Goal: Task Accomplishment & Management: Manage account settings

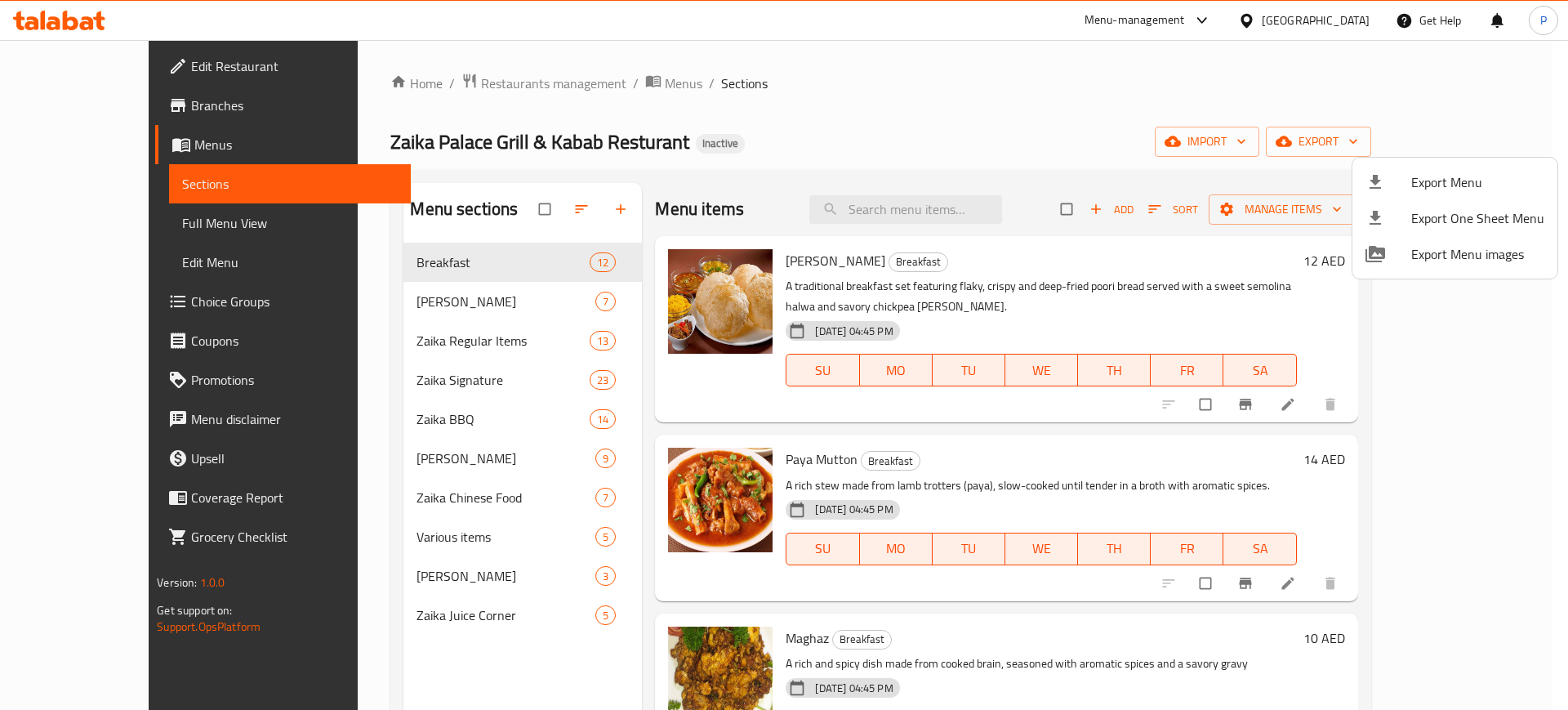
click at [445, 299] on div at bounding box center [784, 355] width 1568 height 710
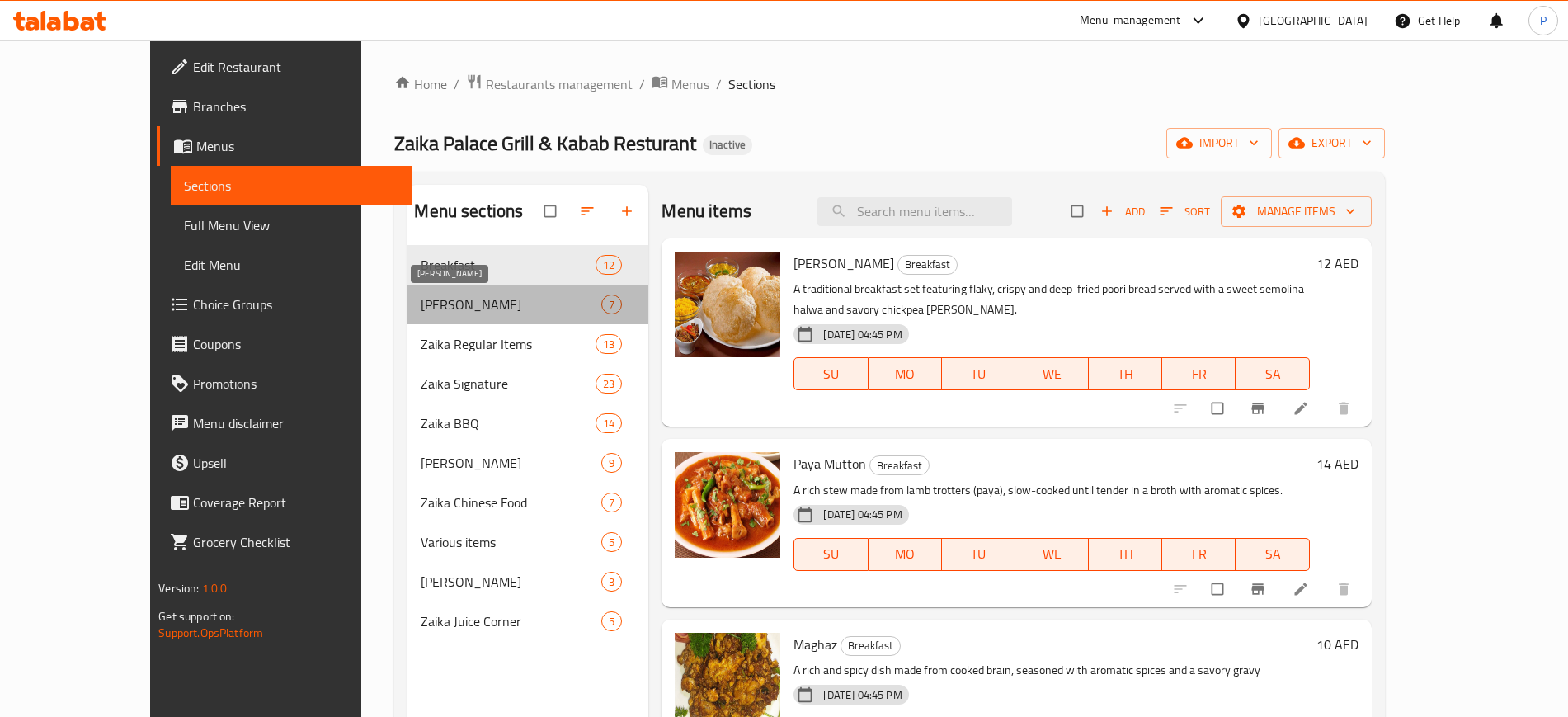
click at [463, 297] on span "[PERSON_NAME]" at bounding box center [511, 304] width 180 height 20
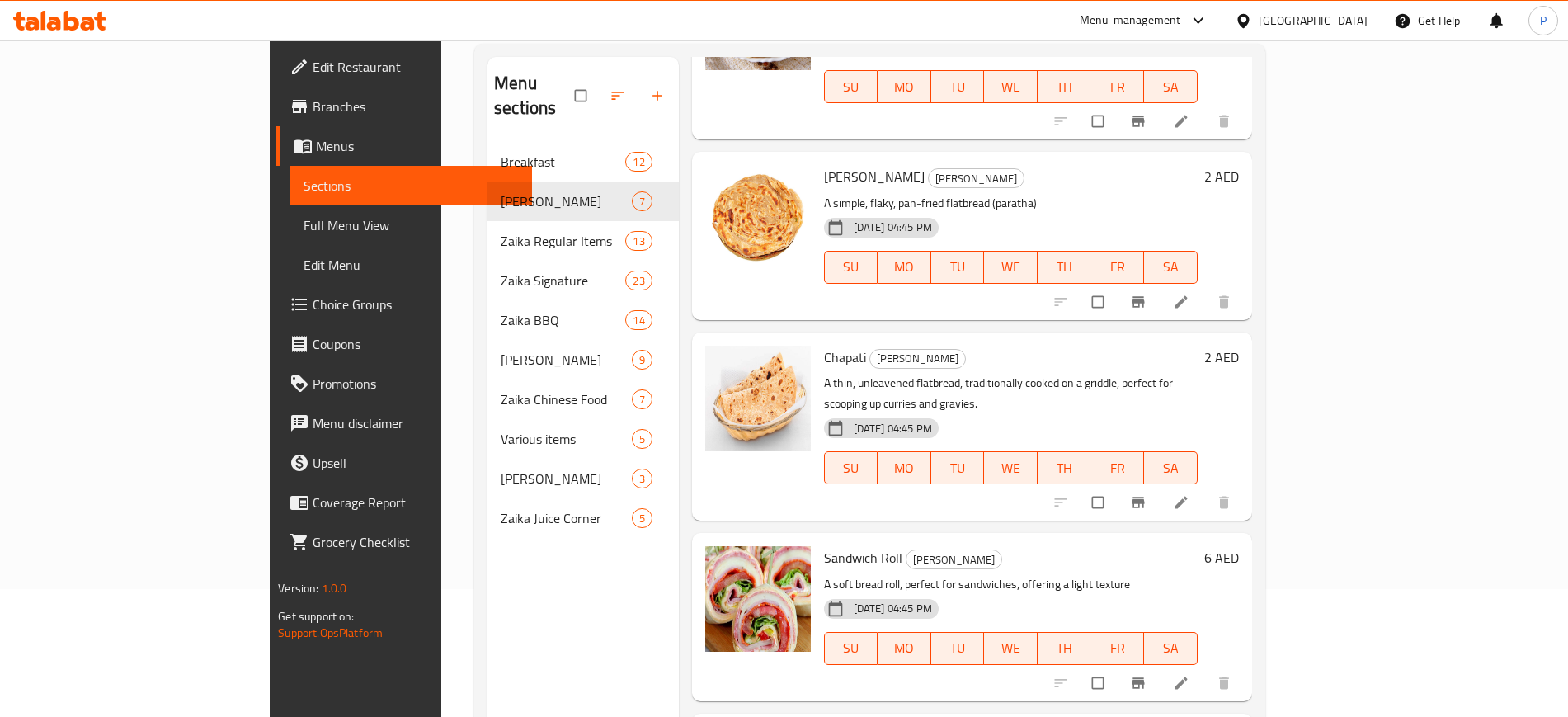
scroll to position [231, 0]
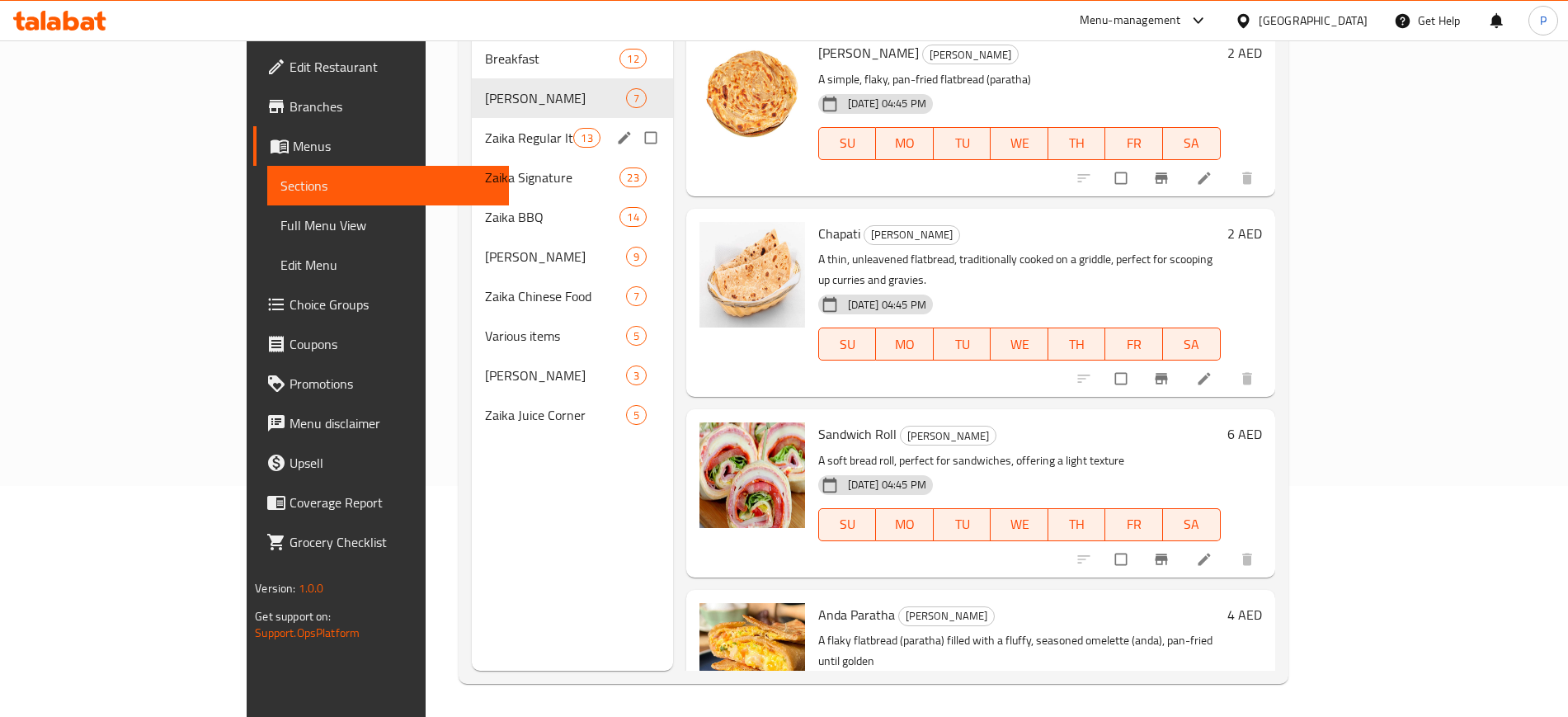
click at [501, 128] on span "Zaika Regular Items" at bounding box center [529, 137] width 88 height 20
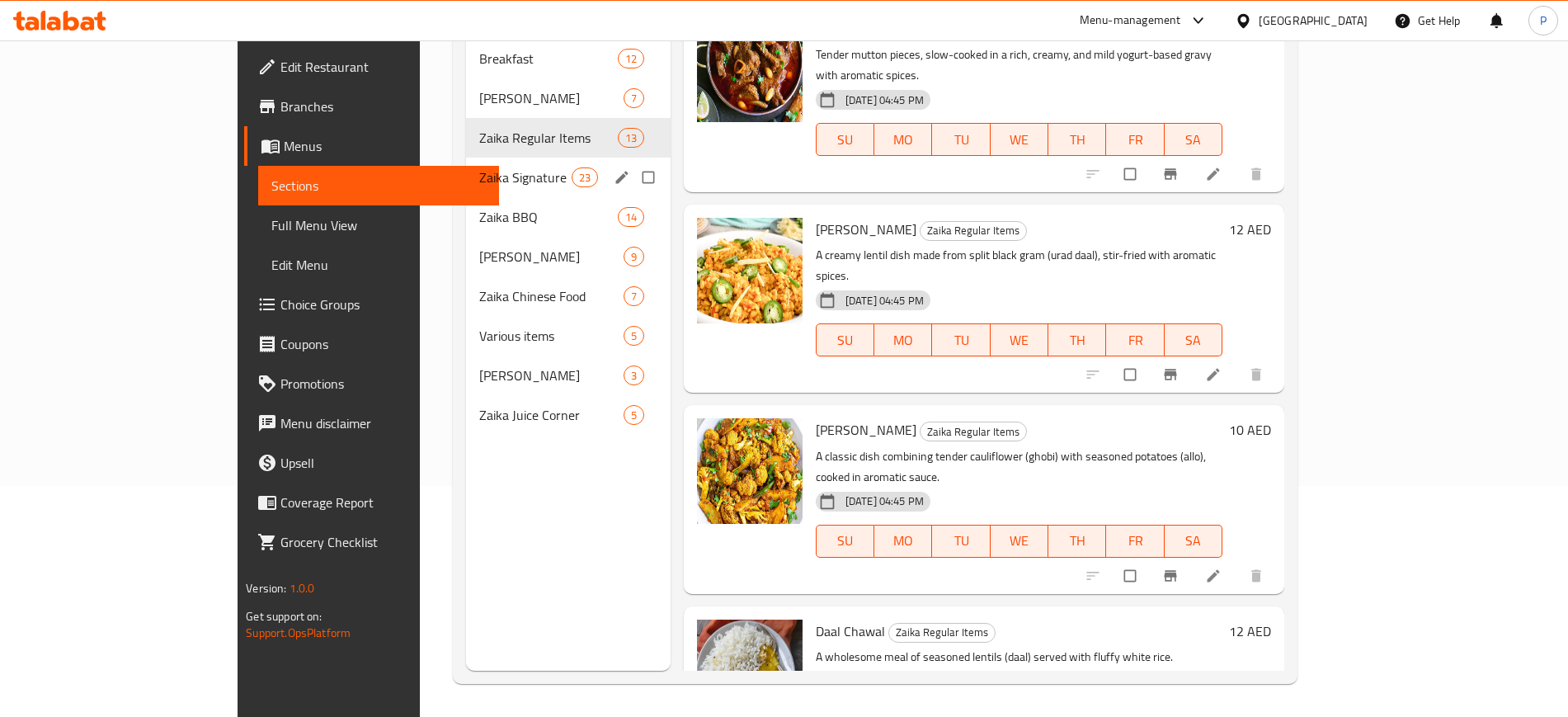
click at [572, 170] on span "23" at bounding box center [585, 178] width 24 height 16
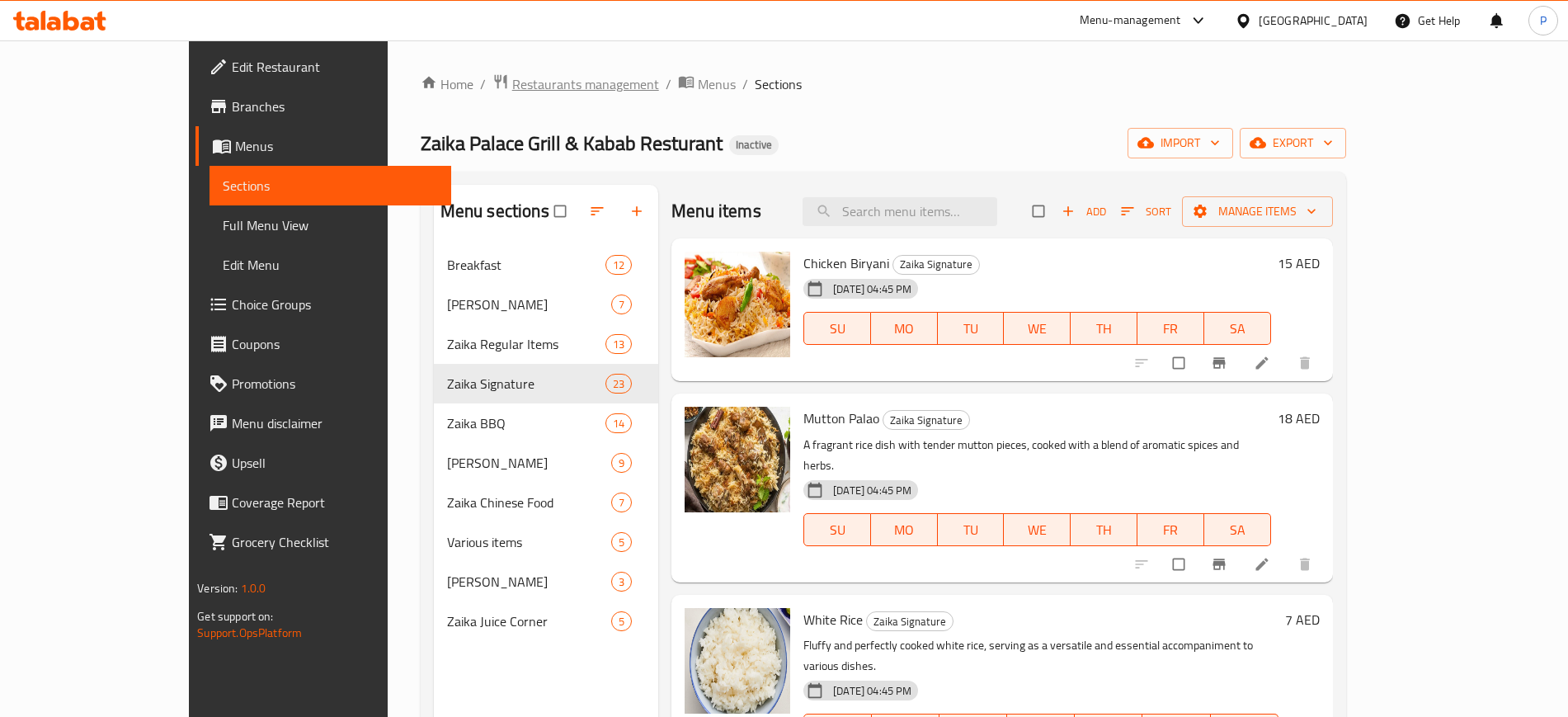
click at [512, 93] on span "Restaurants management" at bounding box center [586, 84] width 147 height 20
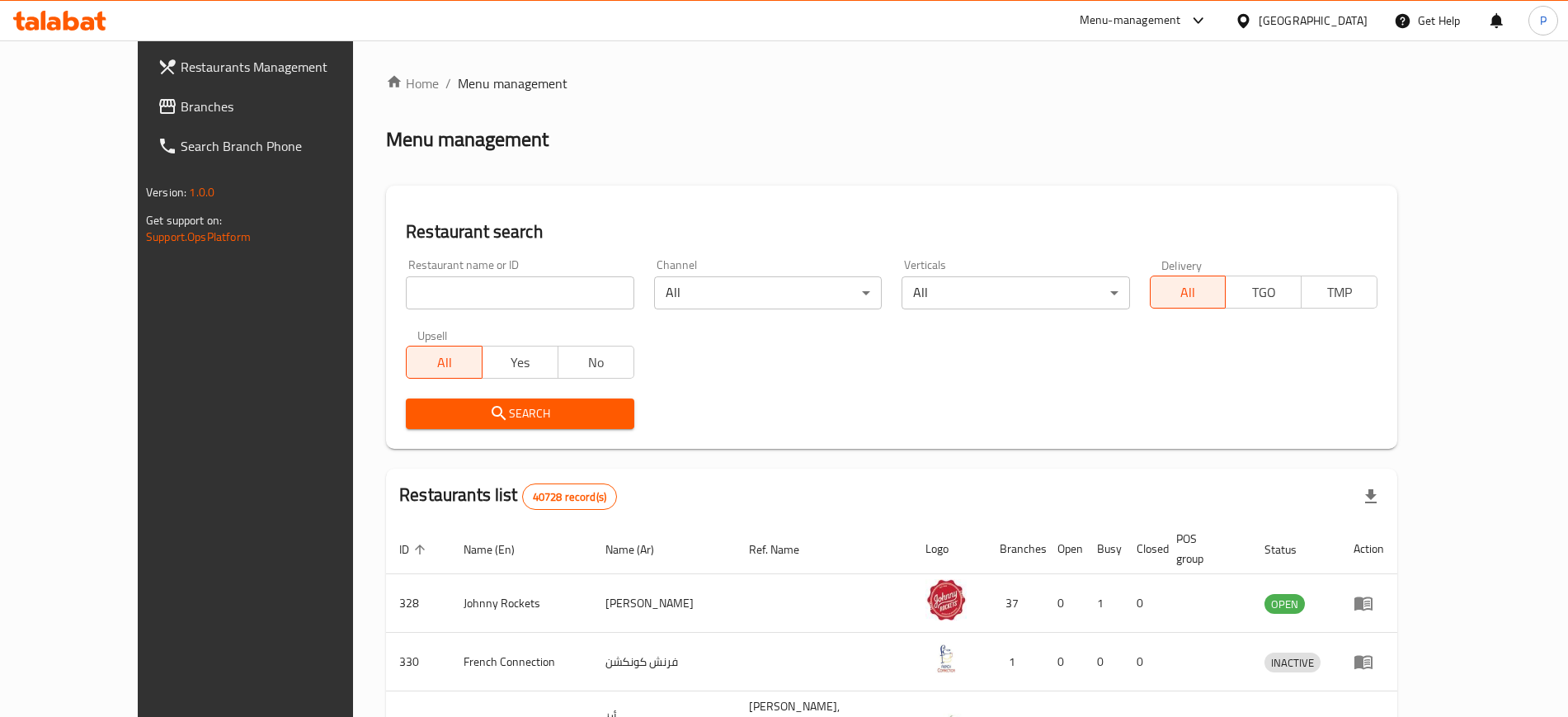
click at [180, 115] on span "Branches" at bounding box center [283, 106] width 206 height 20
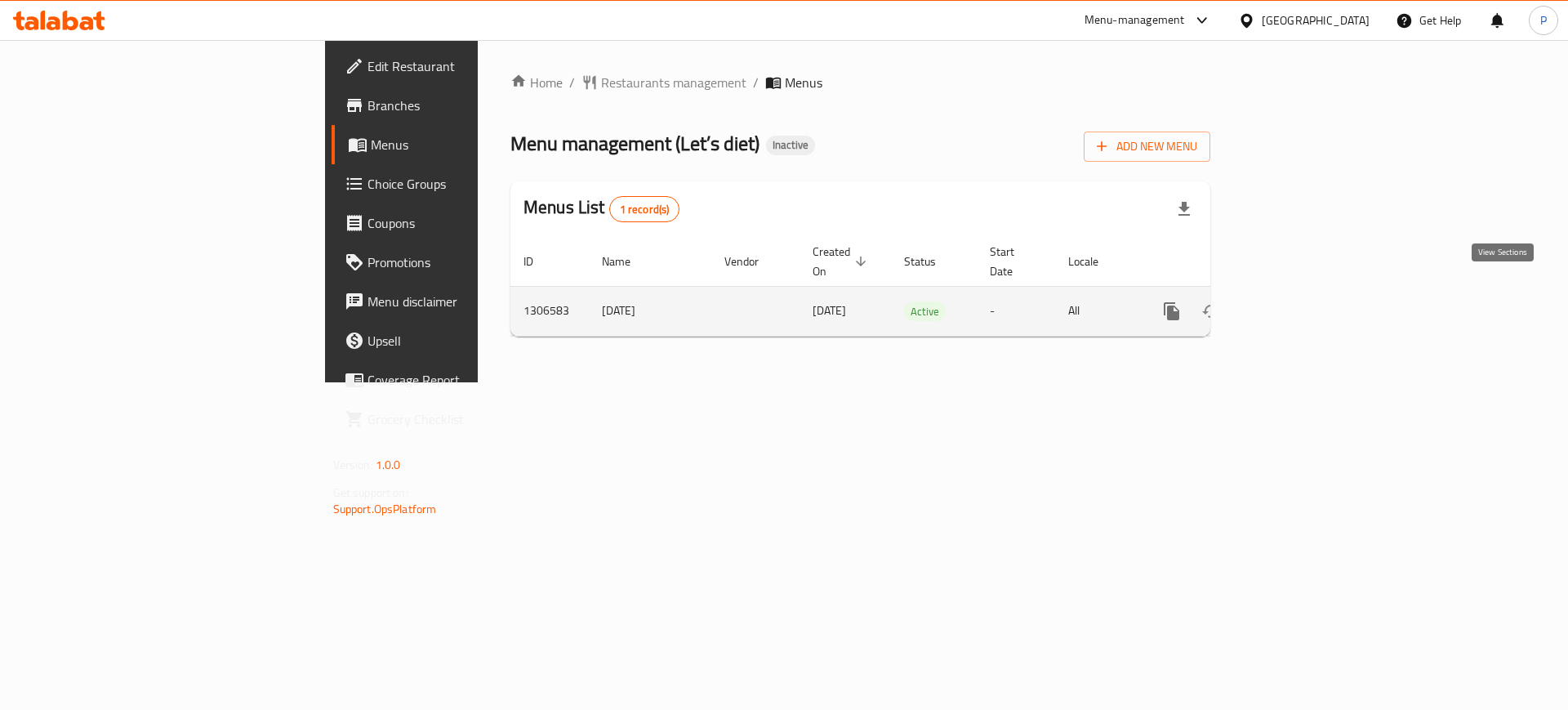
click at [1309, 291] on link "enhanced table" at bounding box center [1290, 311] width 39 height 39
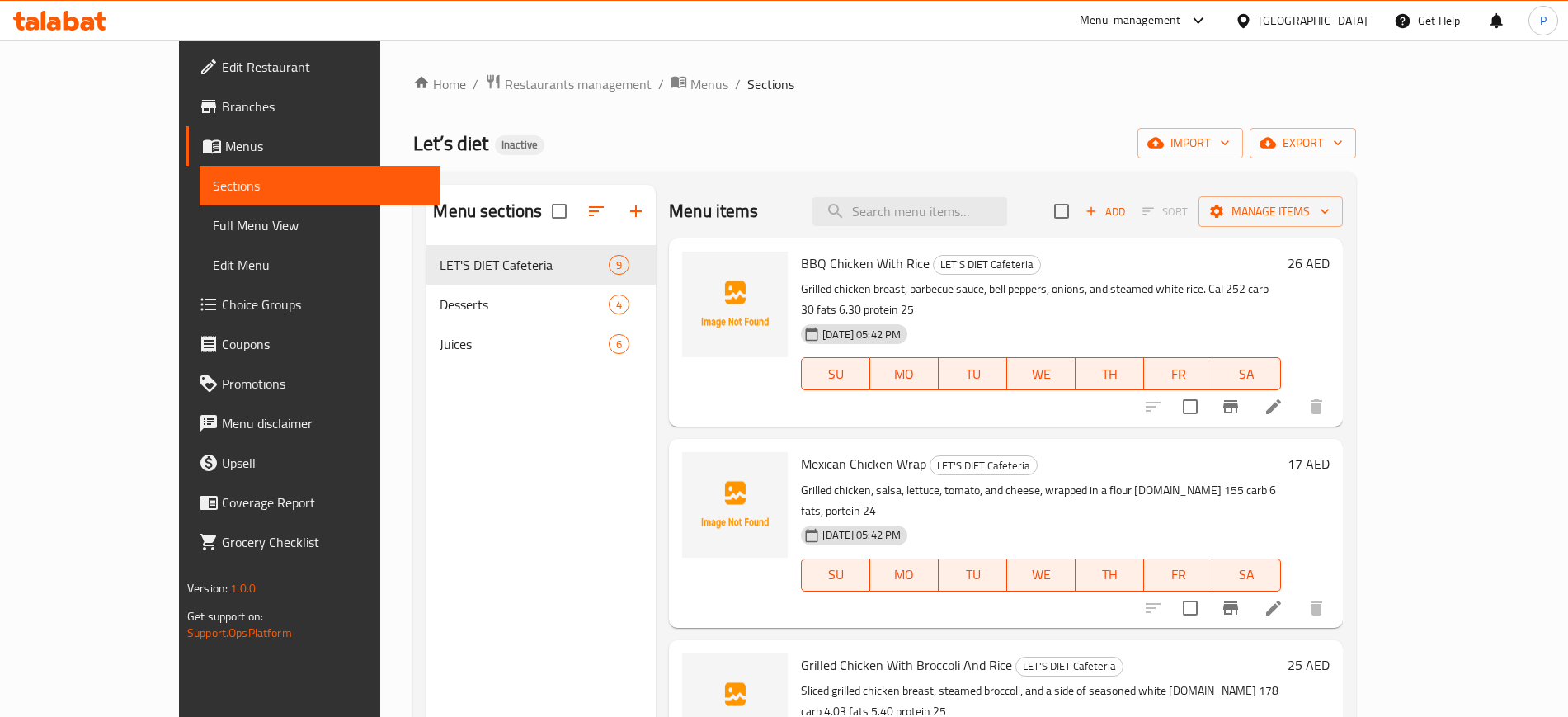
drag, startPoint x: 739, startPoint y: 137, endPoint x: 783, endPoint y: 145, distance: 44.7
click at [739, 137] on div "Let’s diet Inactive import export" at bounding box center [885, 143] width 943 height 30
click at [1352, 161] on div "Home / Restaurants management / Menus / Sections Let’s diet Inactive import exp…" at bounding box center [885, 493] width 943 height 841
click at [1230, 152] on span "import" at bounding box center [1190, 143] width 79 height 21
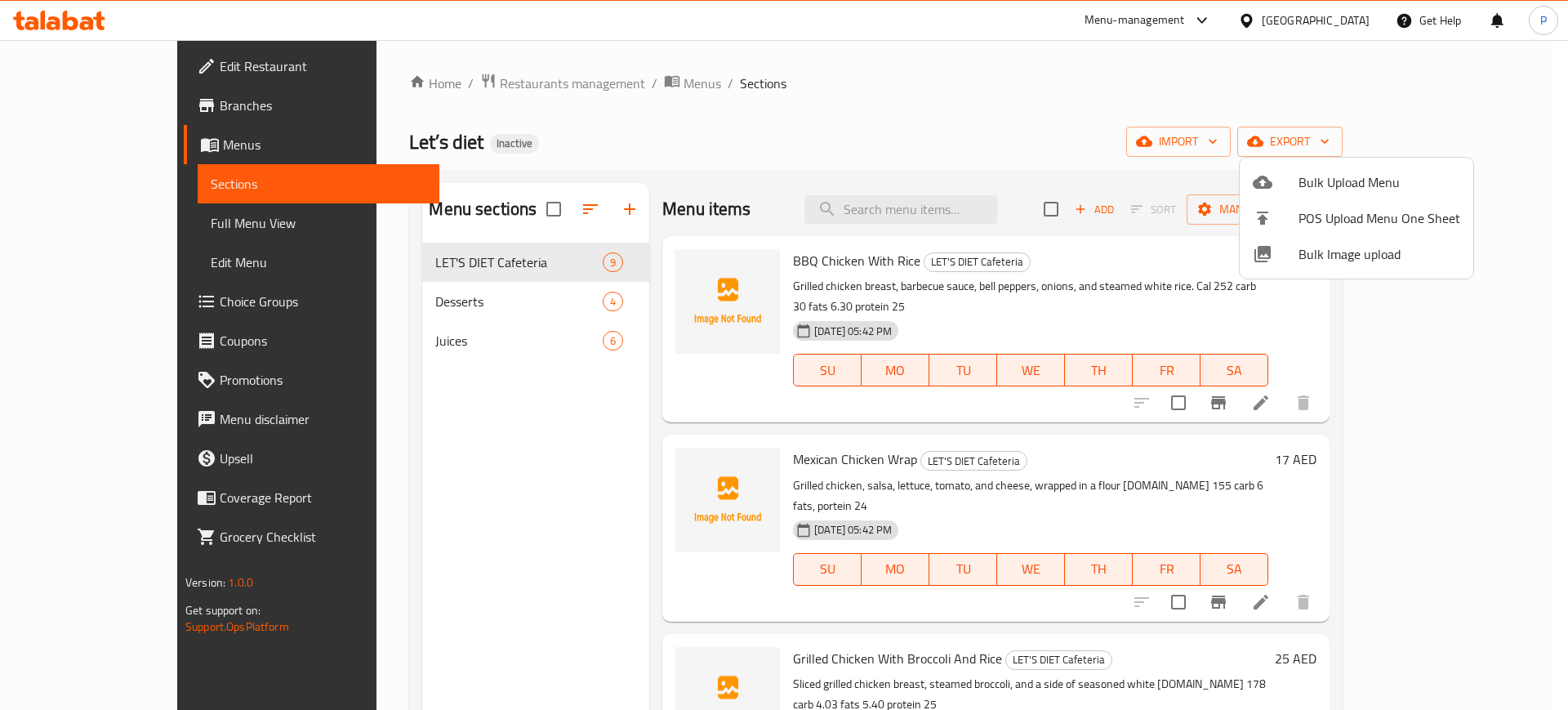
click at [1339, 263] on span "Bulk Image upload" at bounding box center [1379, 253] width 162 height 20
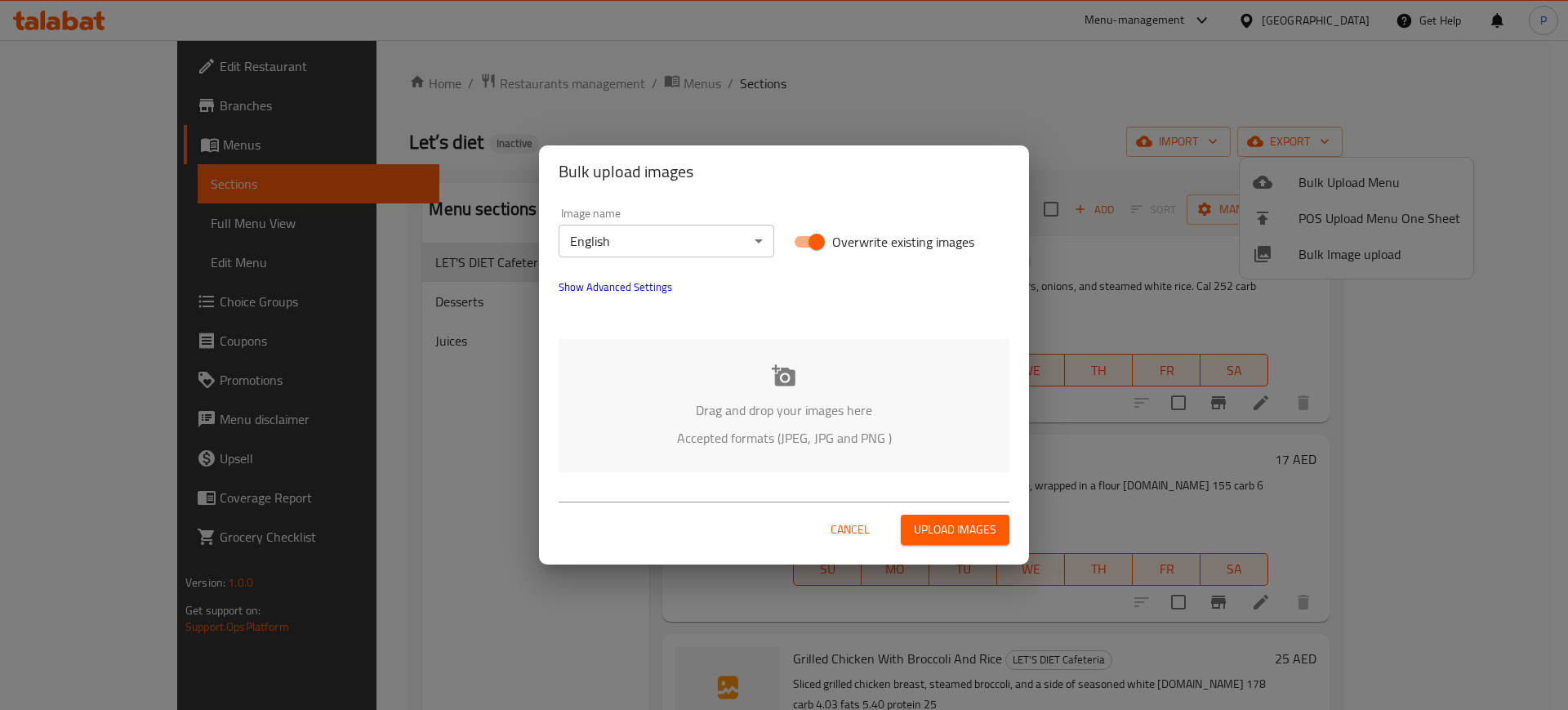
click at [910, 363] on div "Drag and drop your images here Accepted formats (JPEG, JPG and PNG )" at bounding box center [784, 405] width 450 height 133
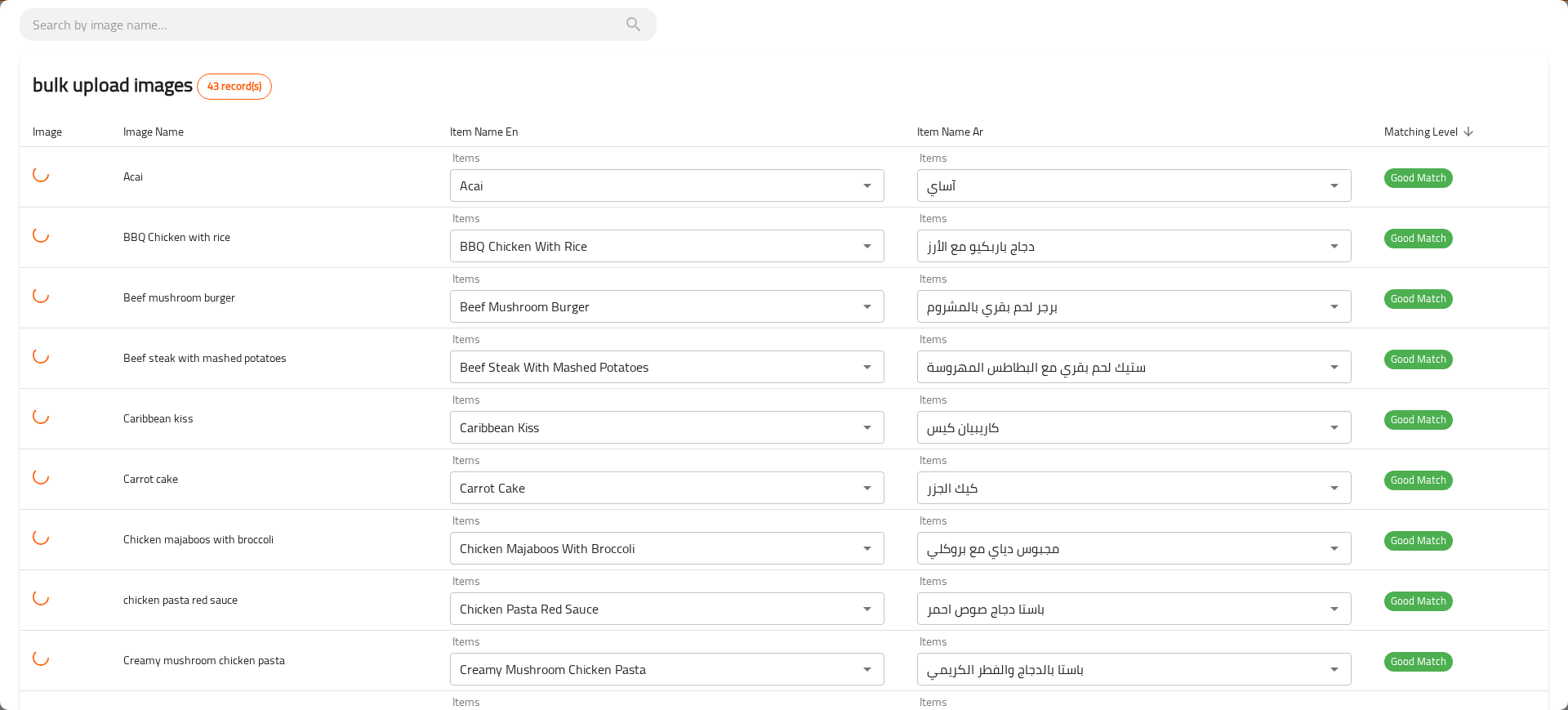
scroll to position [102, 0]
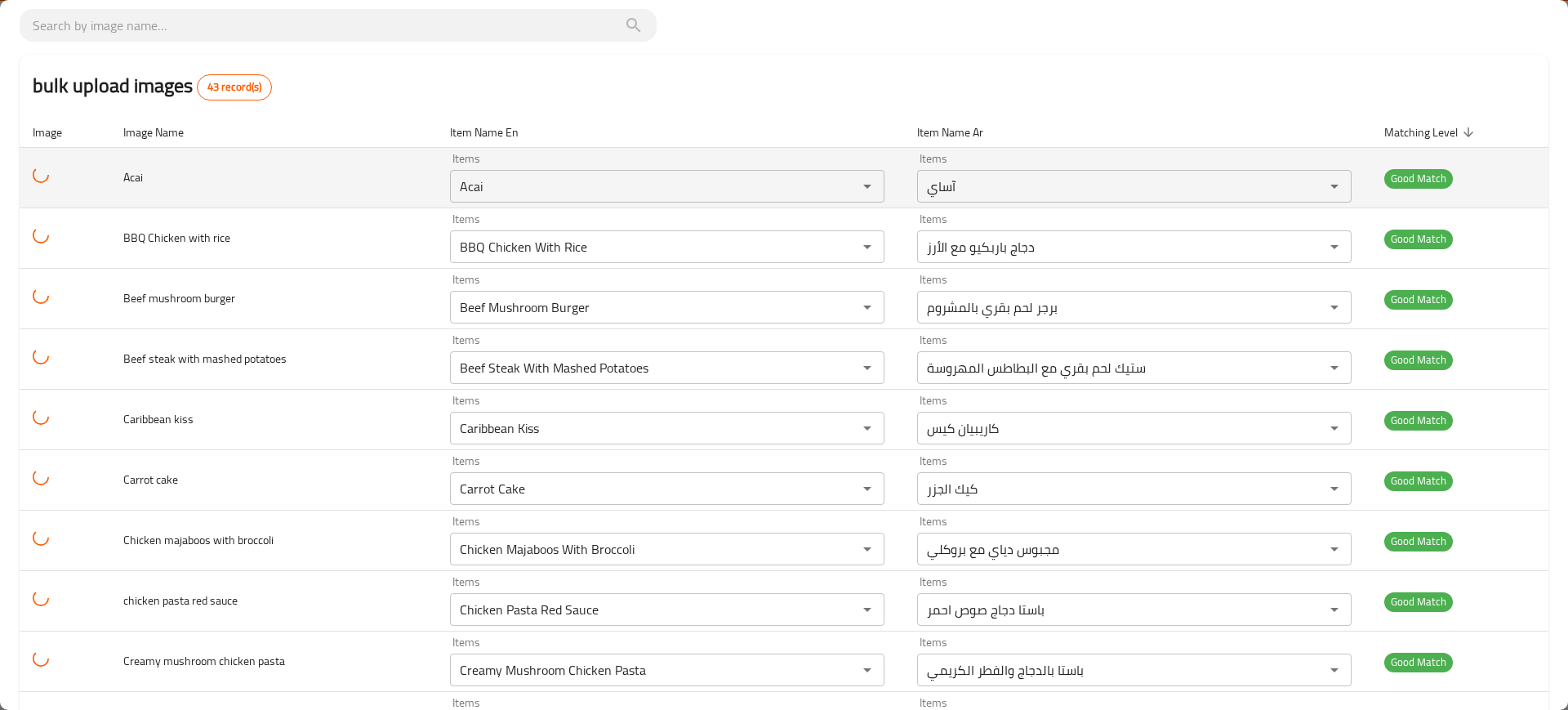
click at [140, 181] on span "Acai" at bounding box center [133, 177] width 20 height 21
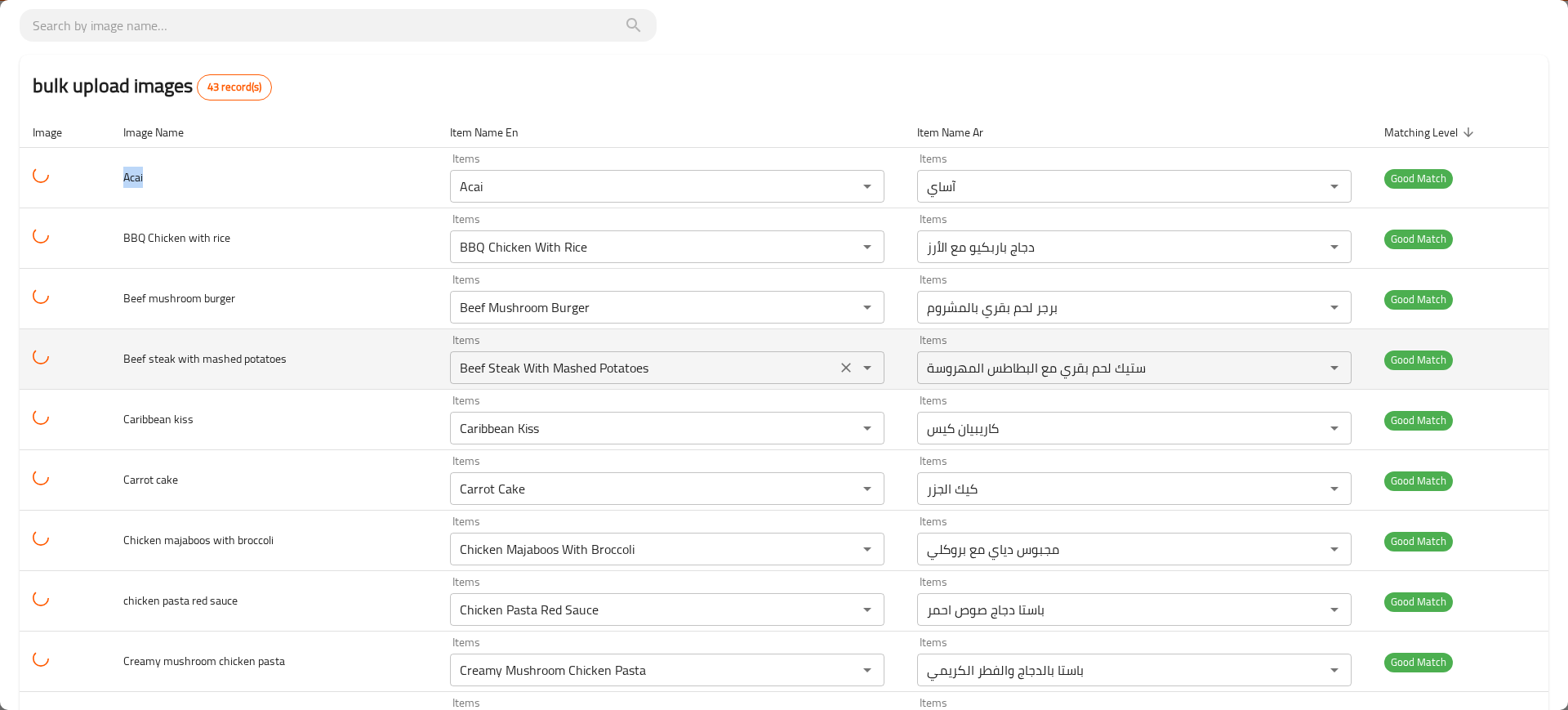
copy span "Acai"
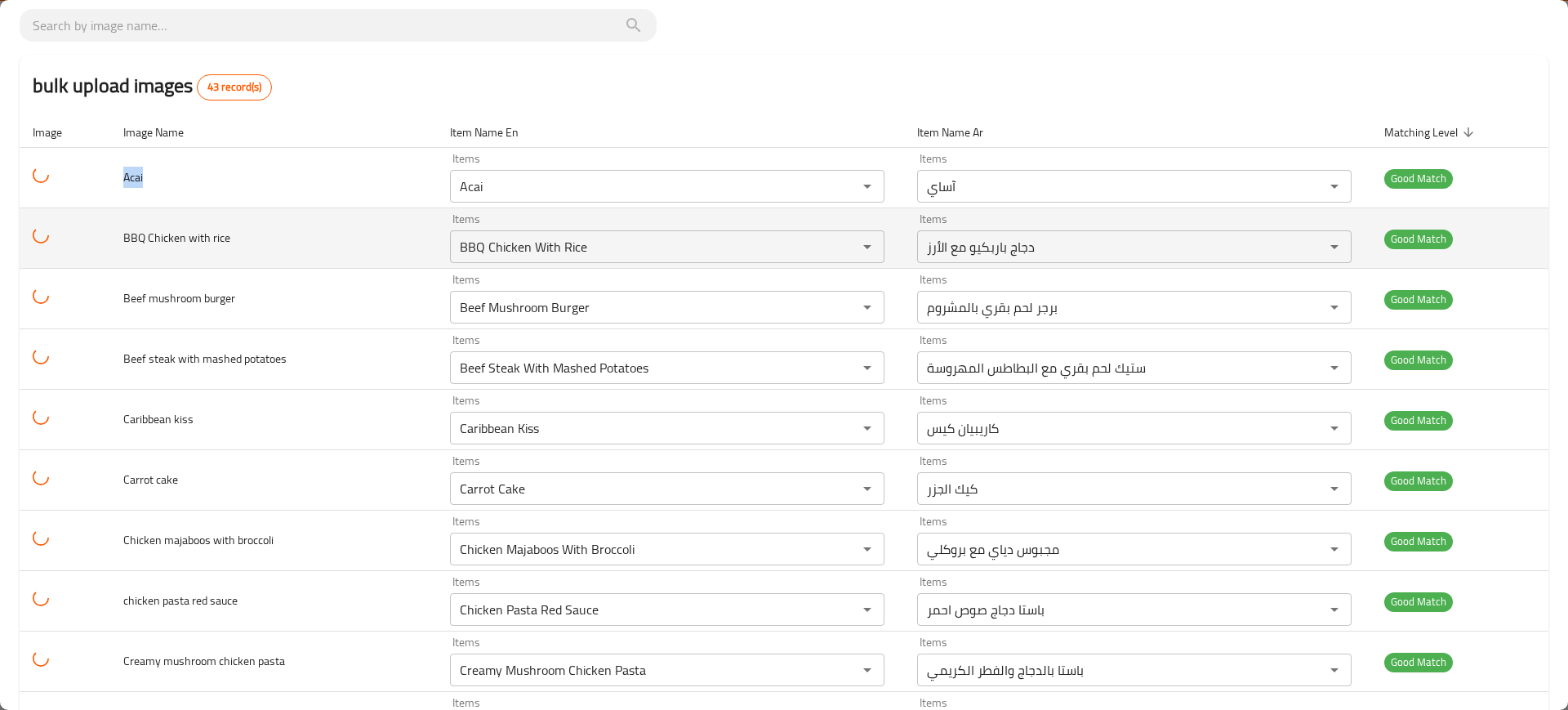
click at [132, 227] on span "BBQ Chicken with rice" at bounding box center [177, 237] width 107 height 21
copy span "BBQ Chicken with rice"
click at [132, 227] on span "BBQ Chicken with rice" at bounding box center [177, 237] width 107 height 21
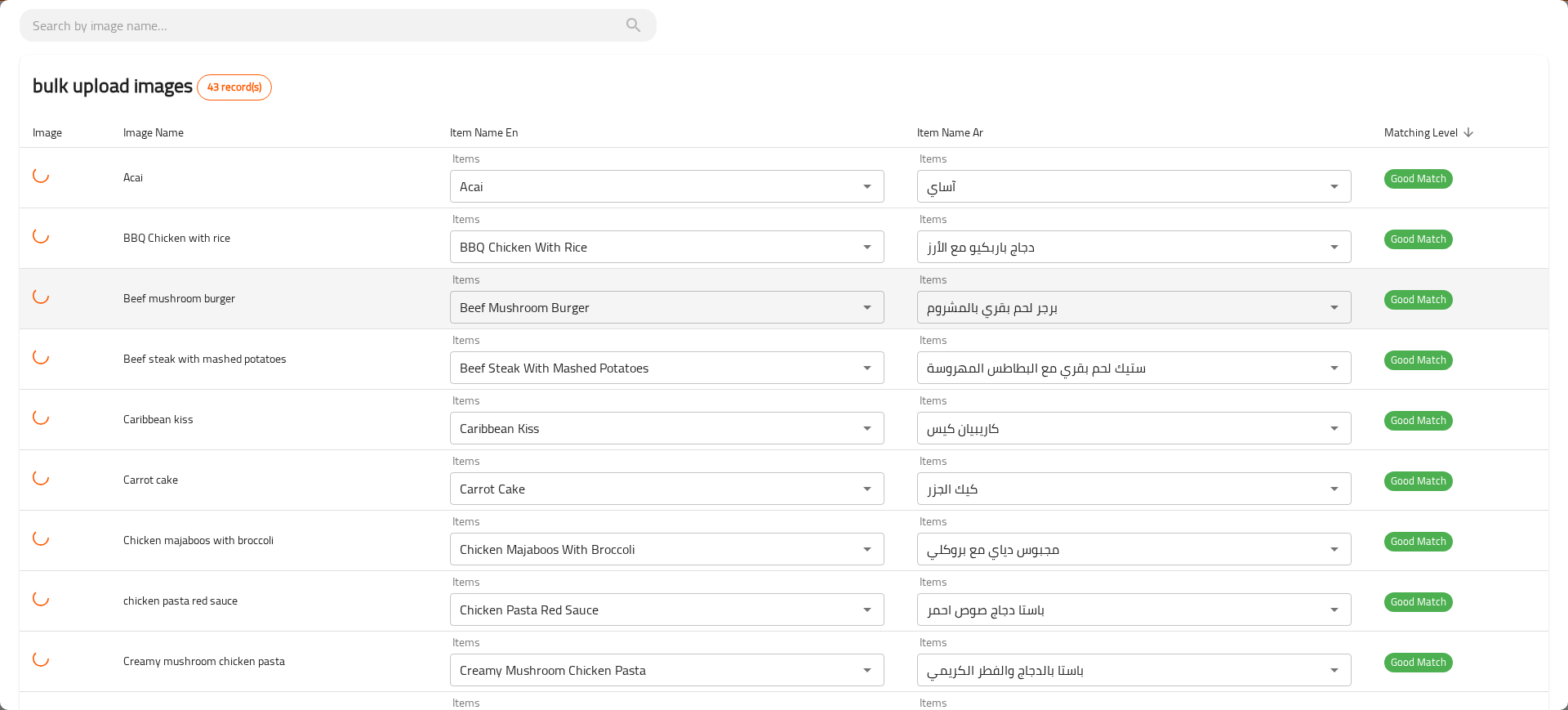
click at [164, 295] on span "Beef mushroom burger" at bounding box center [180, 298] width 112 height 21
copy span "Beef mushroom burger"
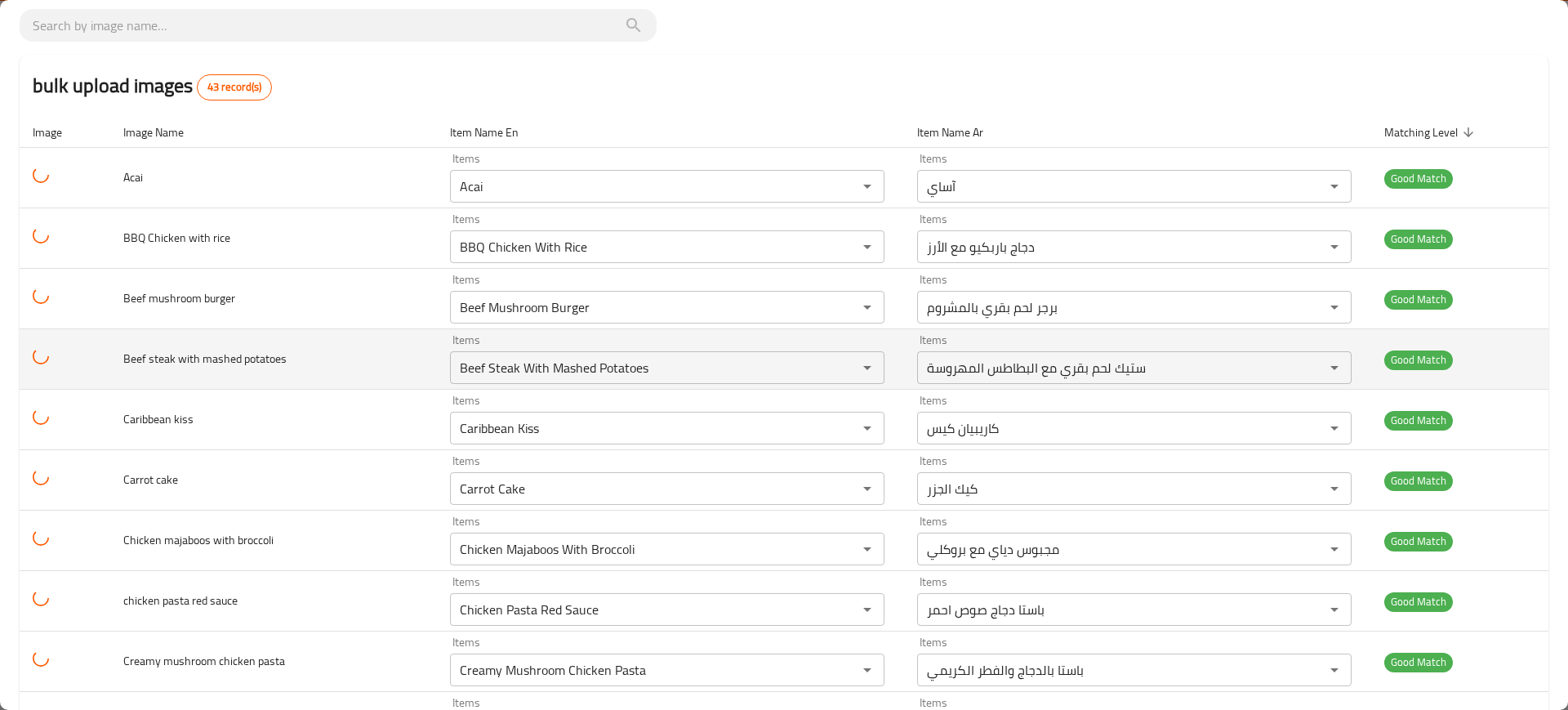
click at [199, 344] on td "Beef steak with mashed potatoes" at bounding box center [273, 359] width 326 height 60
copy span "Beef steak with mashed potatoes"
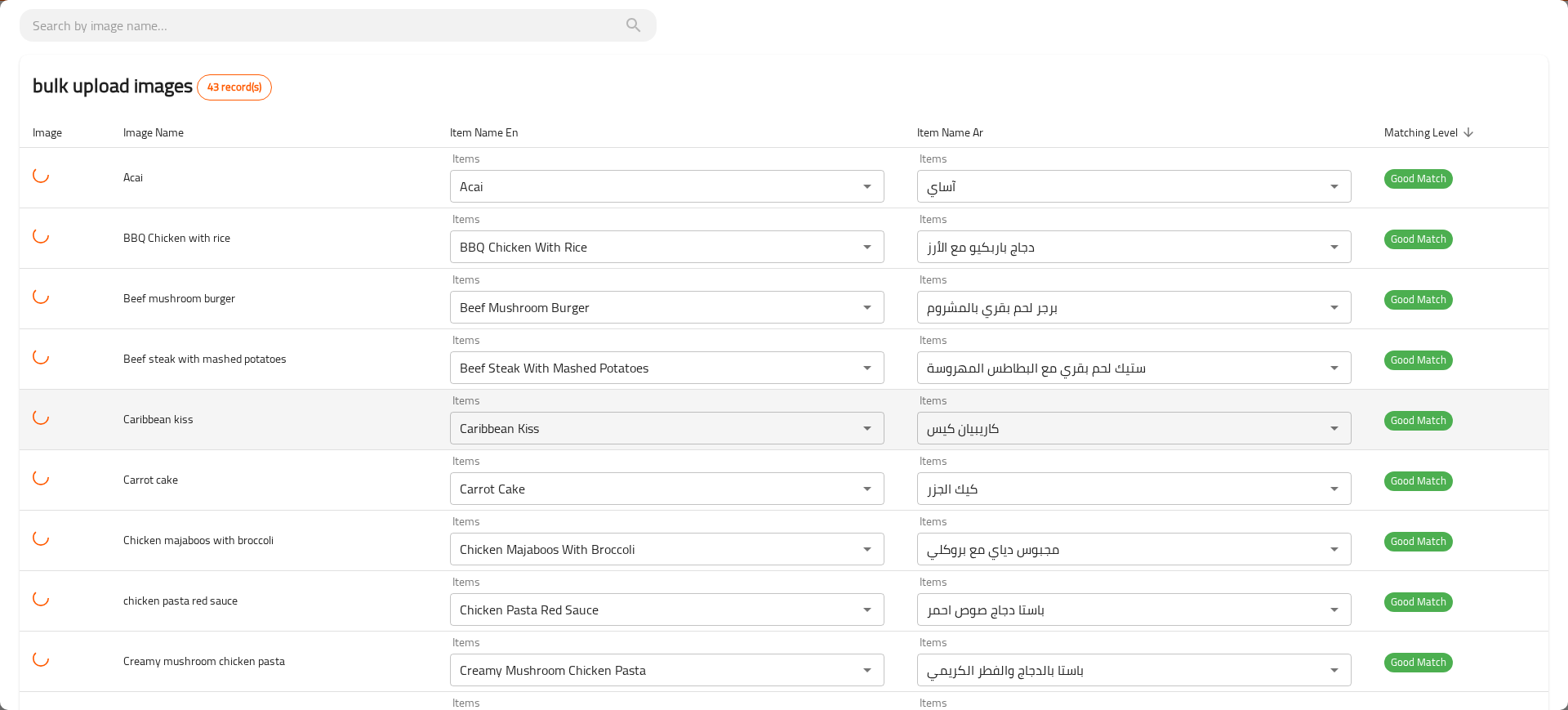
click at [191, 425] on span "Caribbean kiss" at bounding box center [158, 419] width 70 height 21
copy span "Caribbean kiss"
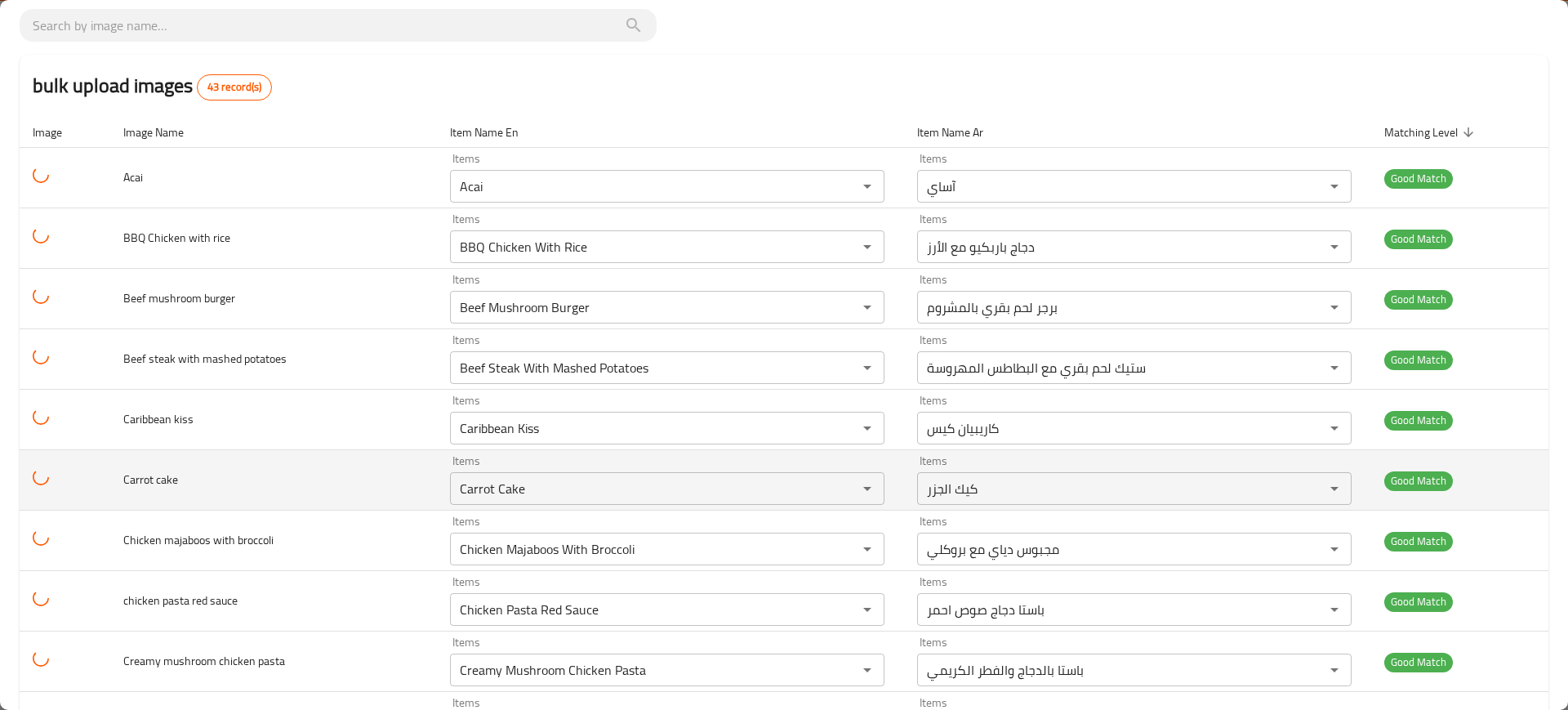
click at [163, 473] on span "Carrot cake" at bounding box center [151, 479] width 55 height 21
copy span "Carrot cake"
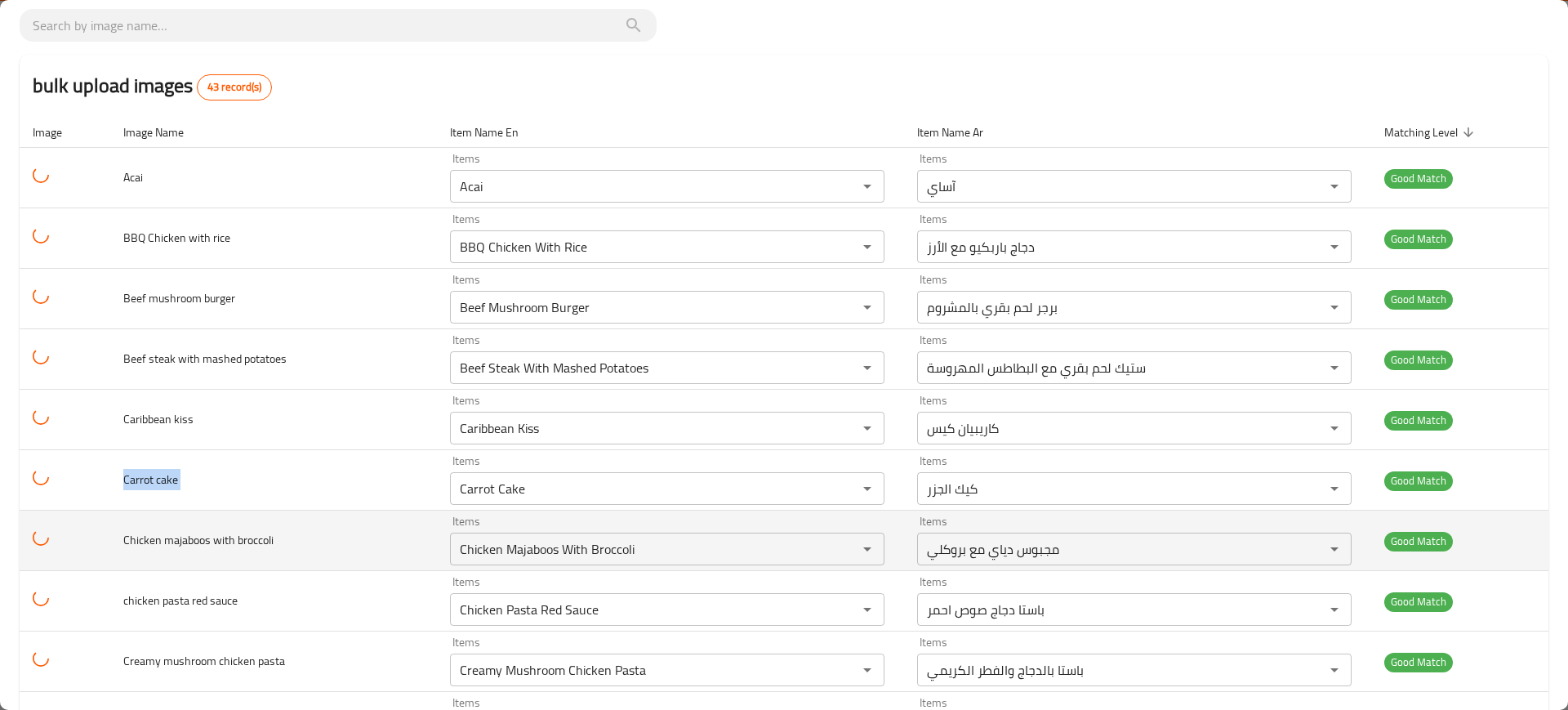
click at [186, 543] on span "Chicken majaboos with broccoli" at bounding box center [198, 540] width 150 height 21
copy span "Chicken majaboos with broccoli"
click at [186, 543] on span "Chicken majaboos with broccoli" at bounding box center [198, 540] width 150 height 21
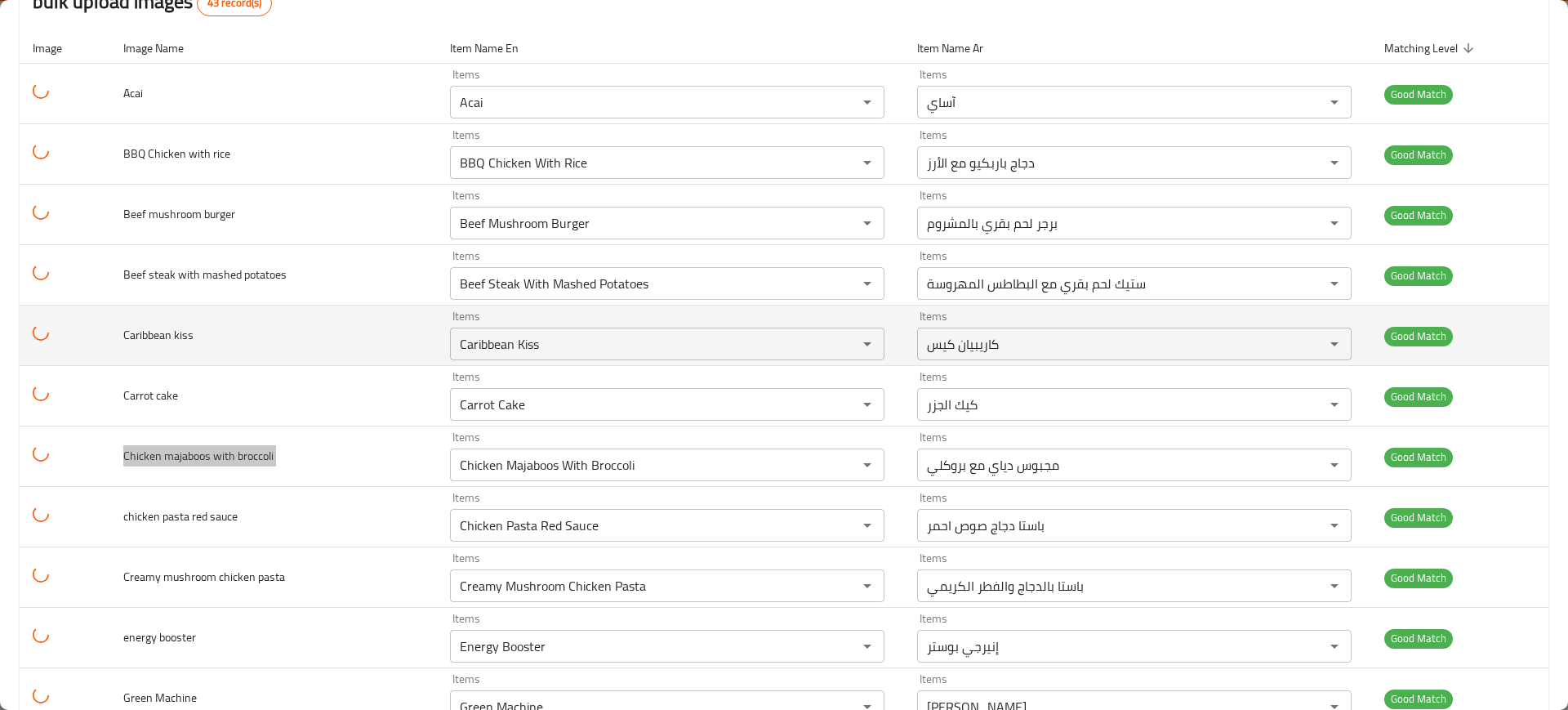
scroll to position [306, 0]
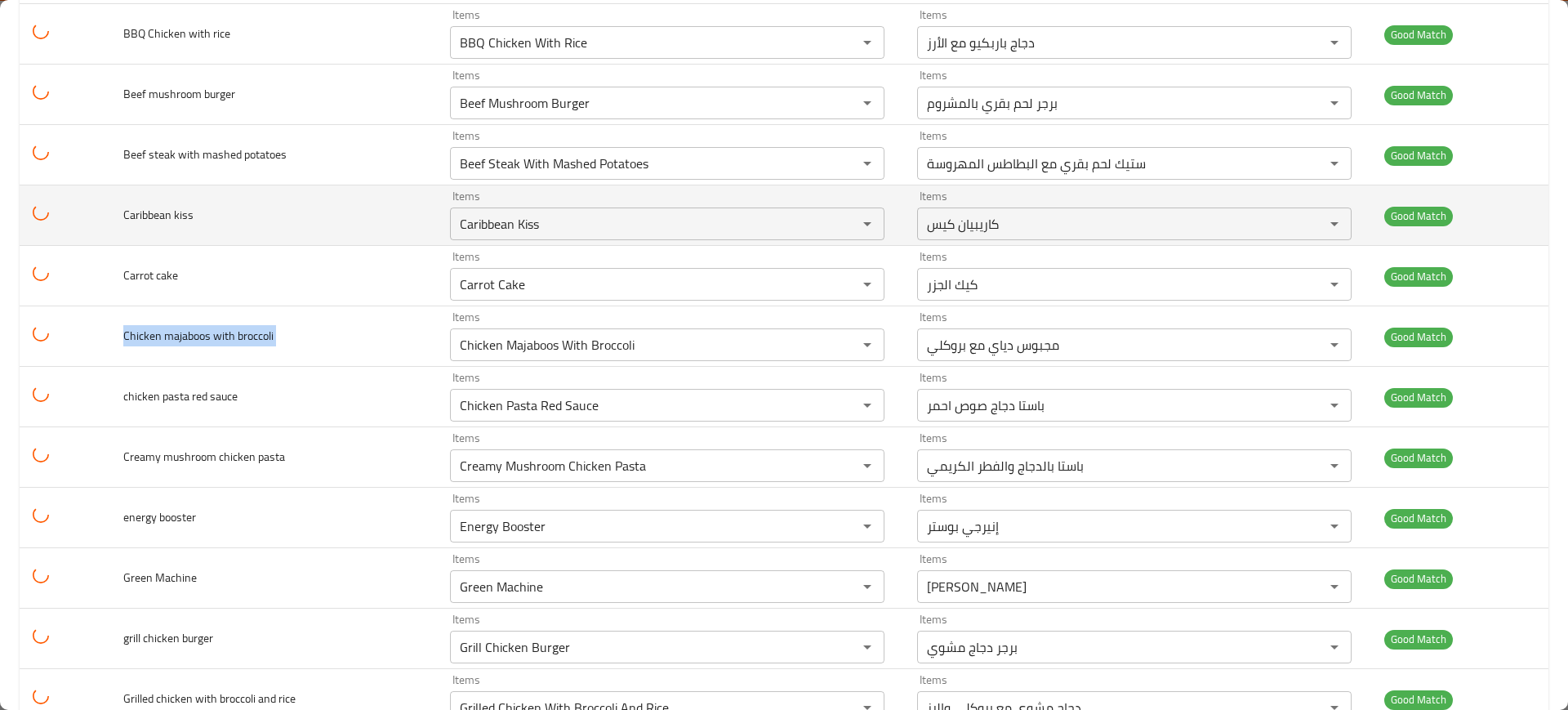
click at [378, 216] on td "Caribbean kiss" at bounding box center [273, 215] width 326 height 60
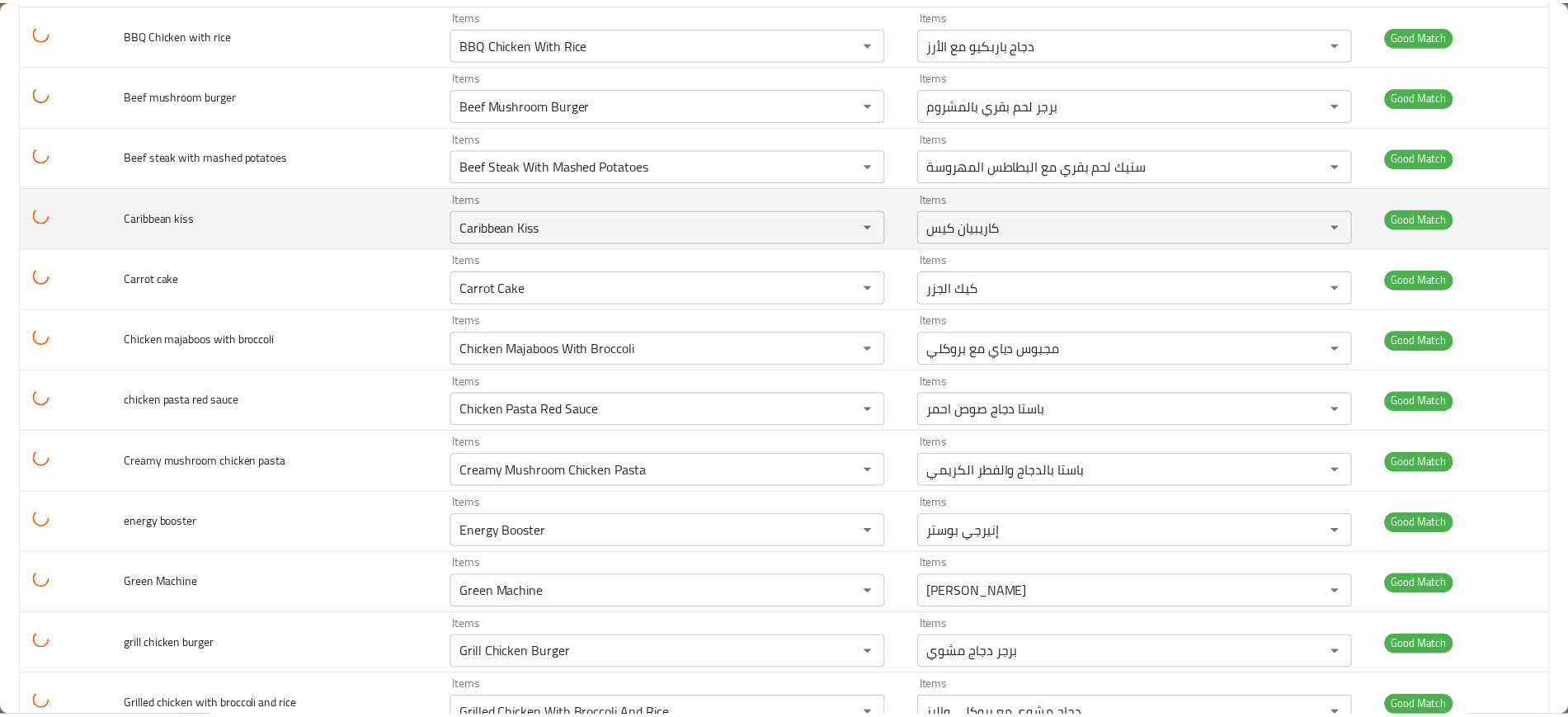
scroll to position [0, 0]
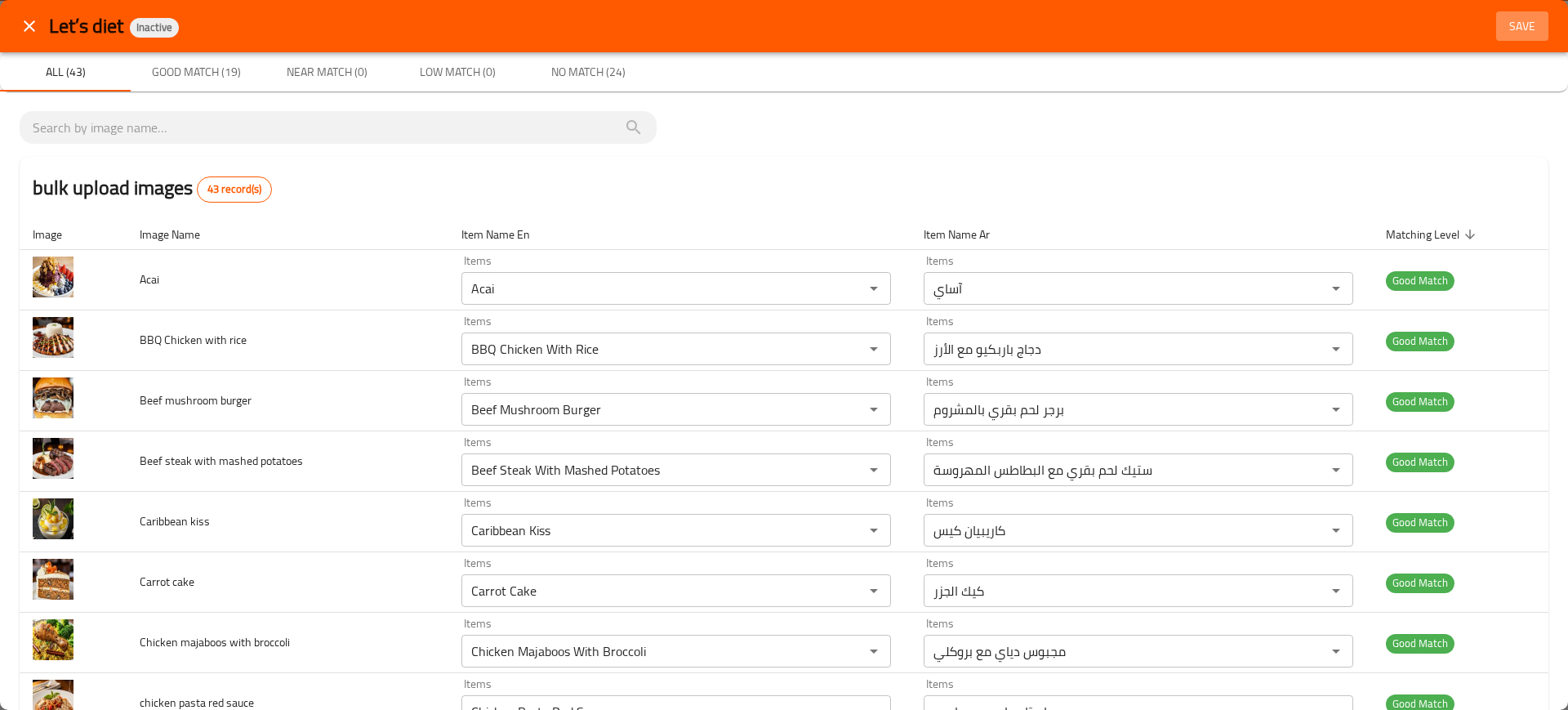
click at [1504, 23] on span "Save" at bounding box center [1522, 27] width 39 height 20
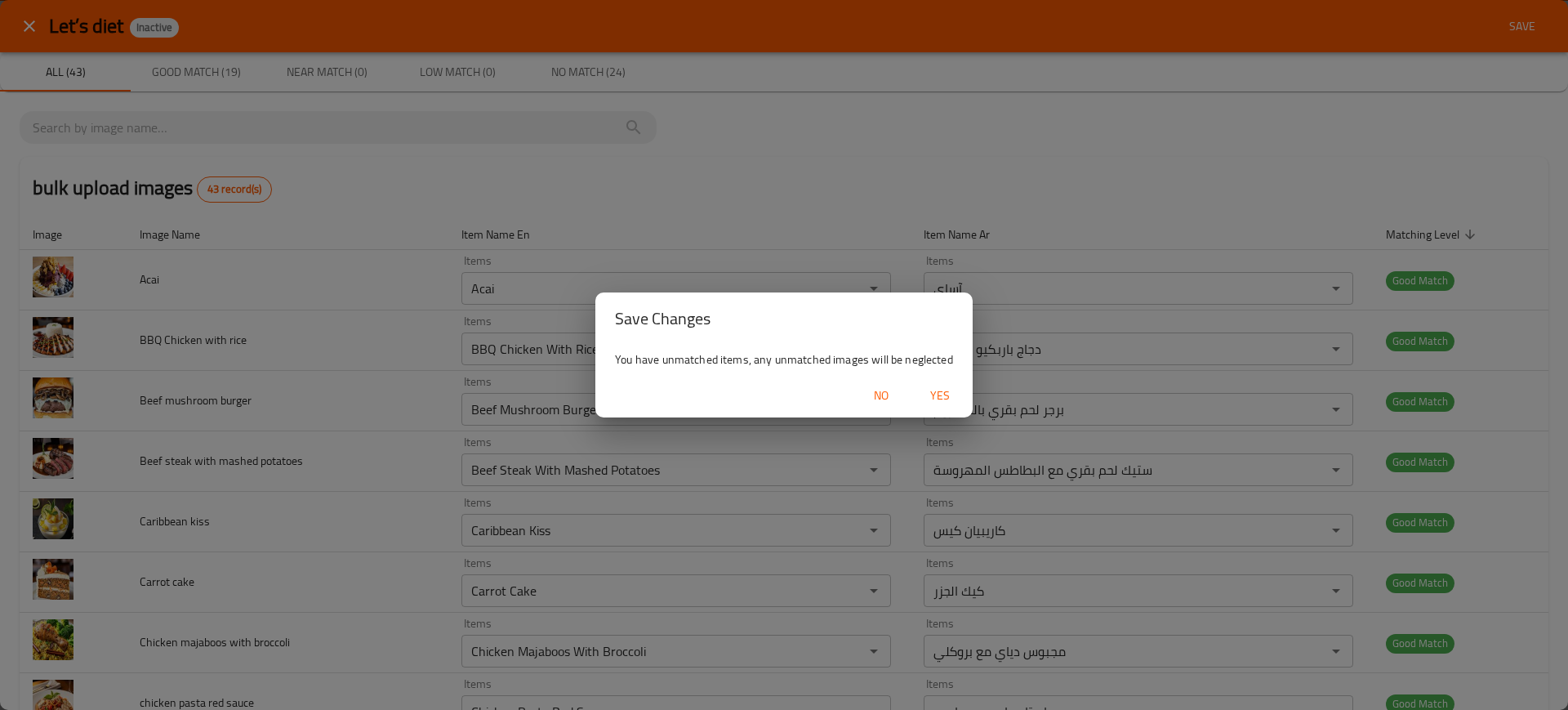
click at [942, 392] on span "Yes" at bounding box center [940, 395] width 39 height 20
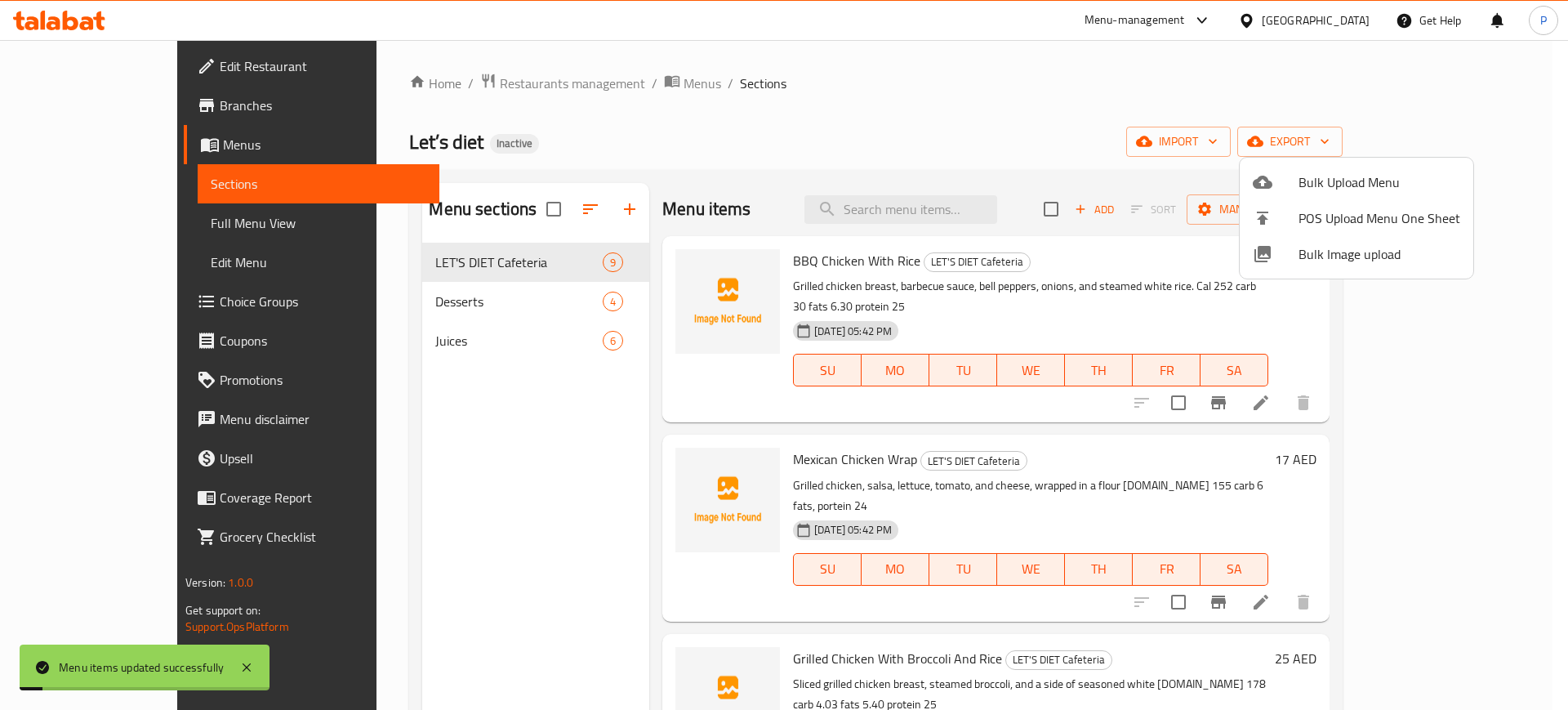
click at [529, 311] on div at bounding box center [784, 355] width 1568 height 710
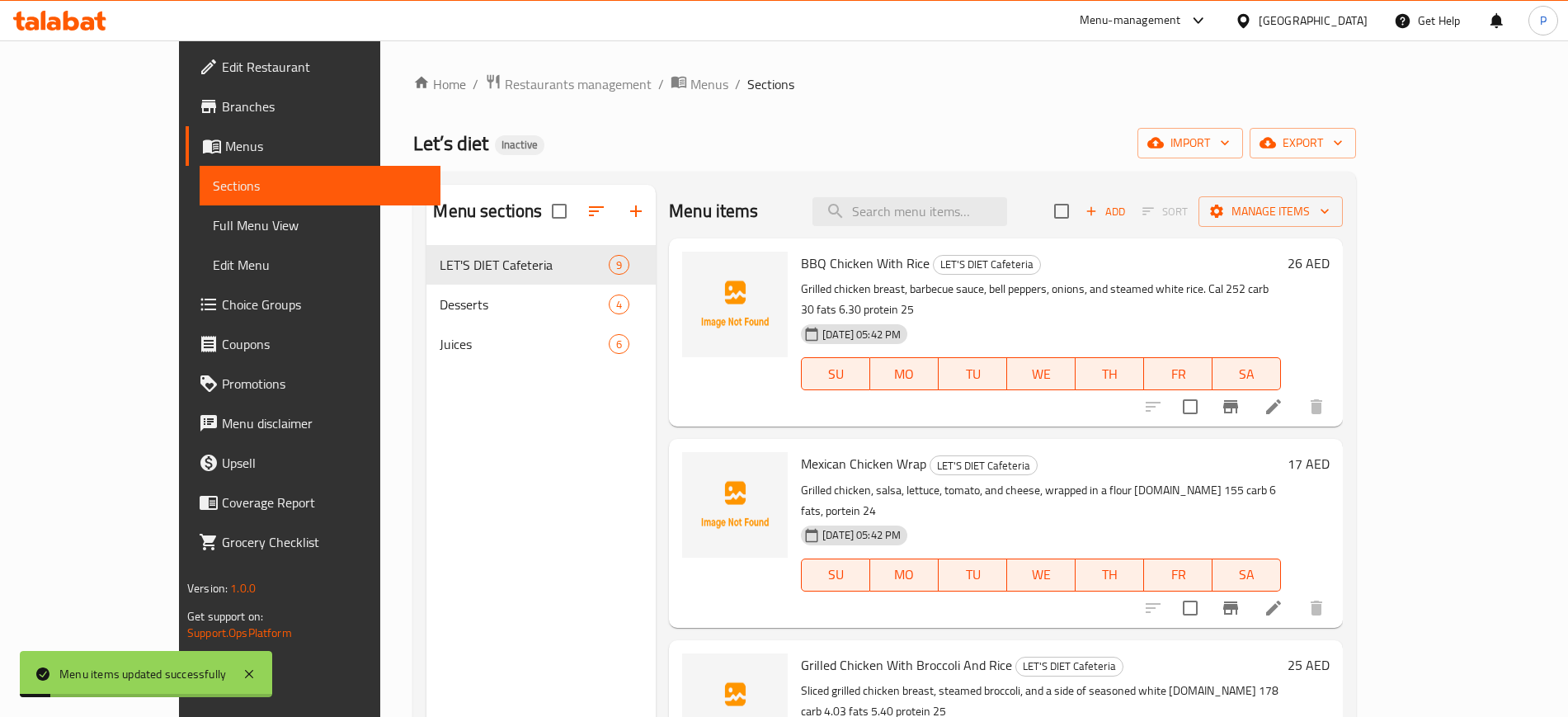
click at [535, 306] on span "Desserts" at bounding box center [525, 304] width 169 height 20
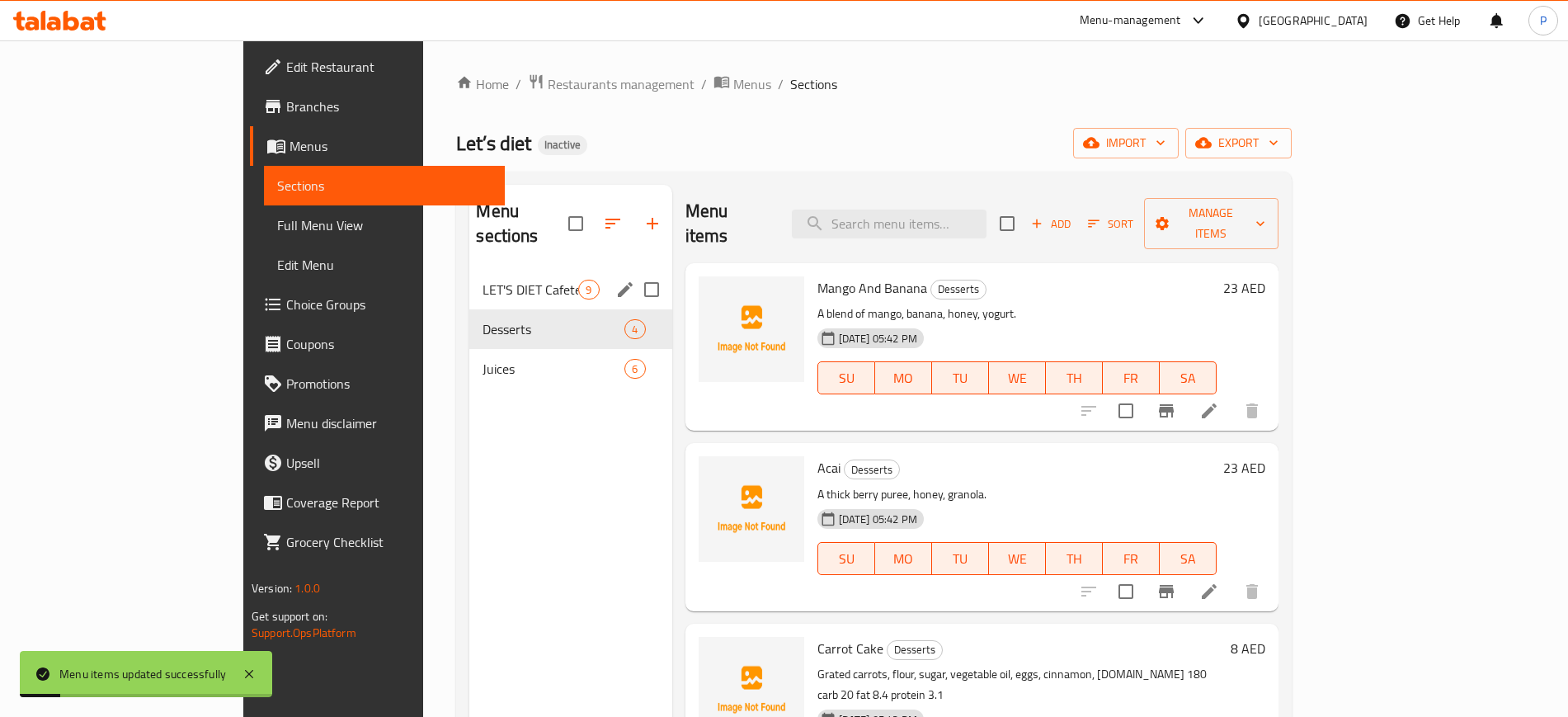
click at [548, 278] on div "LET'S DIET Cafeteria 9" at bounding box center [570, 289] width 202 height 39
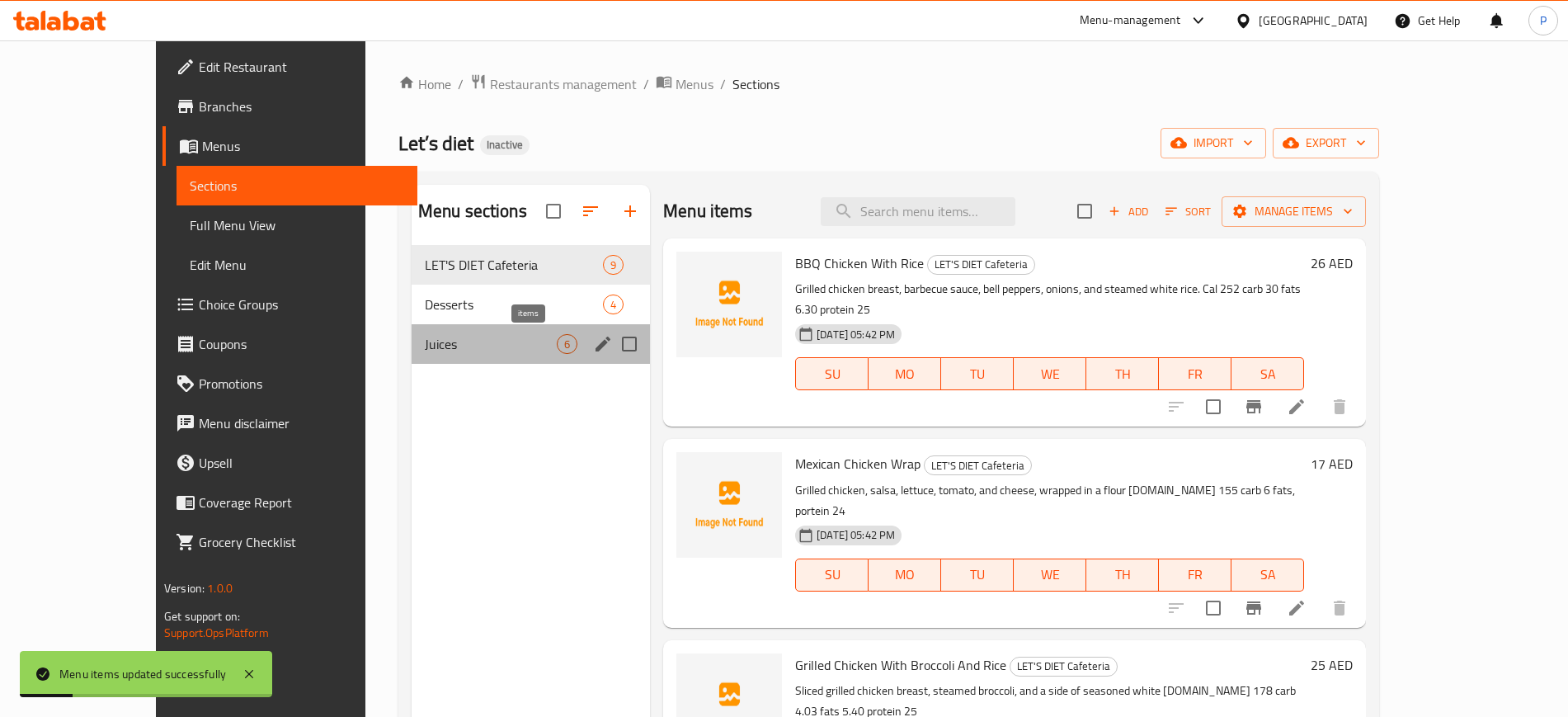
click at [557, 347] on span "6" at bounding box center [567, 344] width 19 height 16
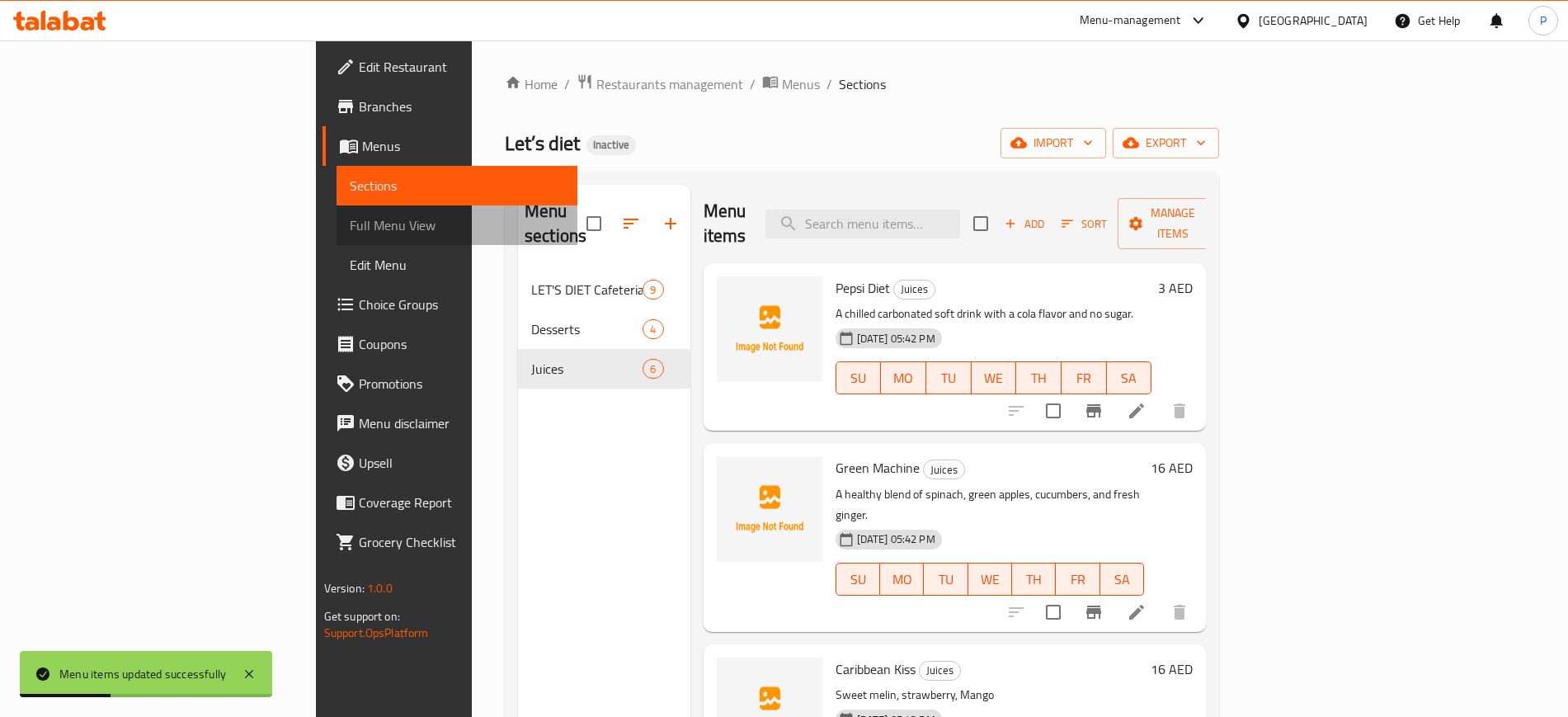
click at [350, 220] on span "Full Menu View" at bounding box center [457, 225] width 214 height 20
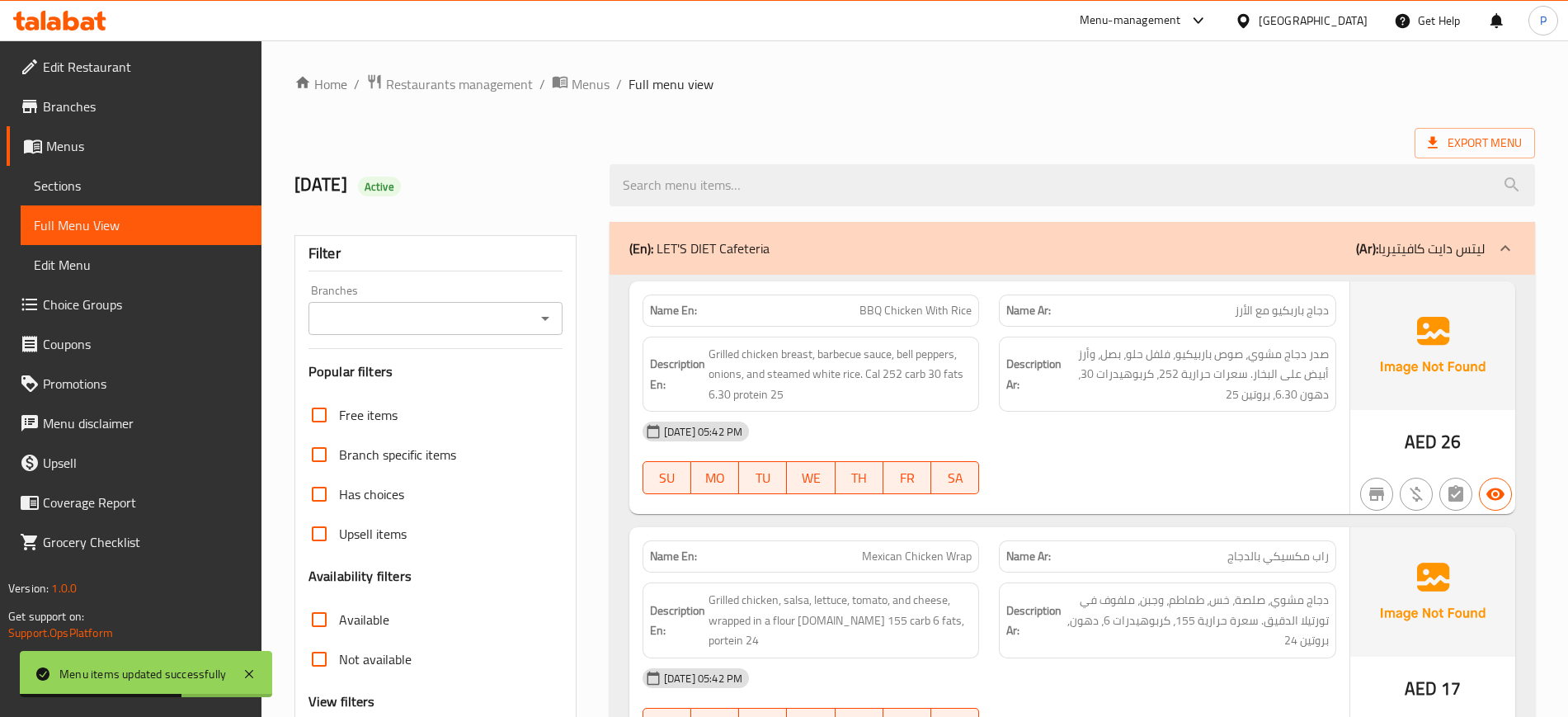
click at [120, 151] on span "Menus" at bounding box center [147, 146] width 202 height 20
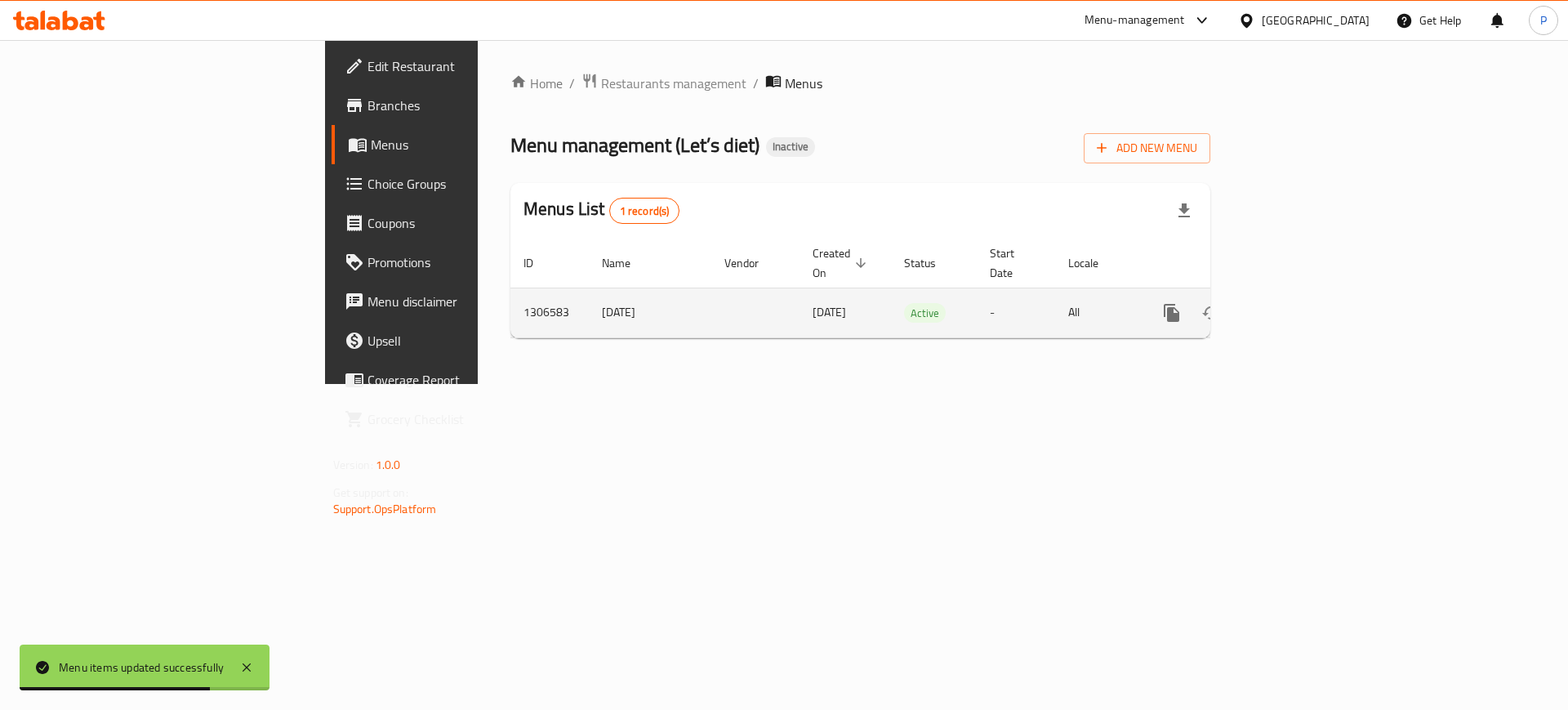
click at [1309, 295] on link "enhanced table" at bounding box center [1290, 313] width 39 height 39
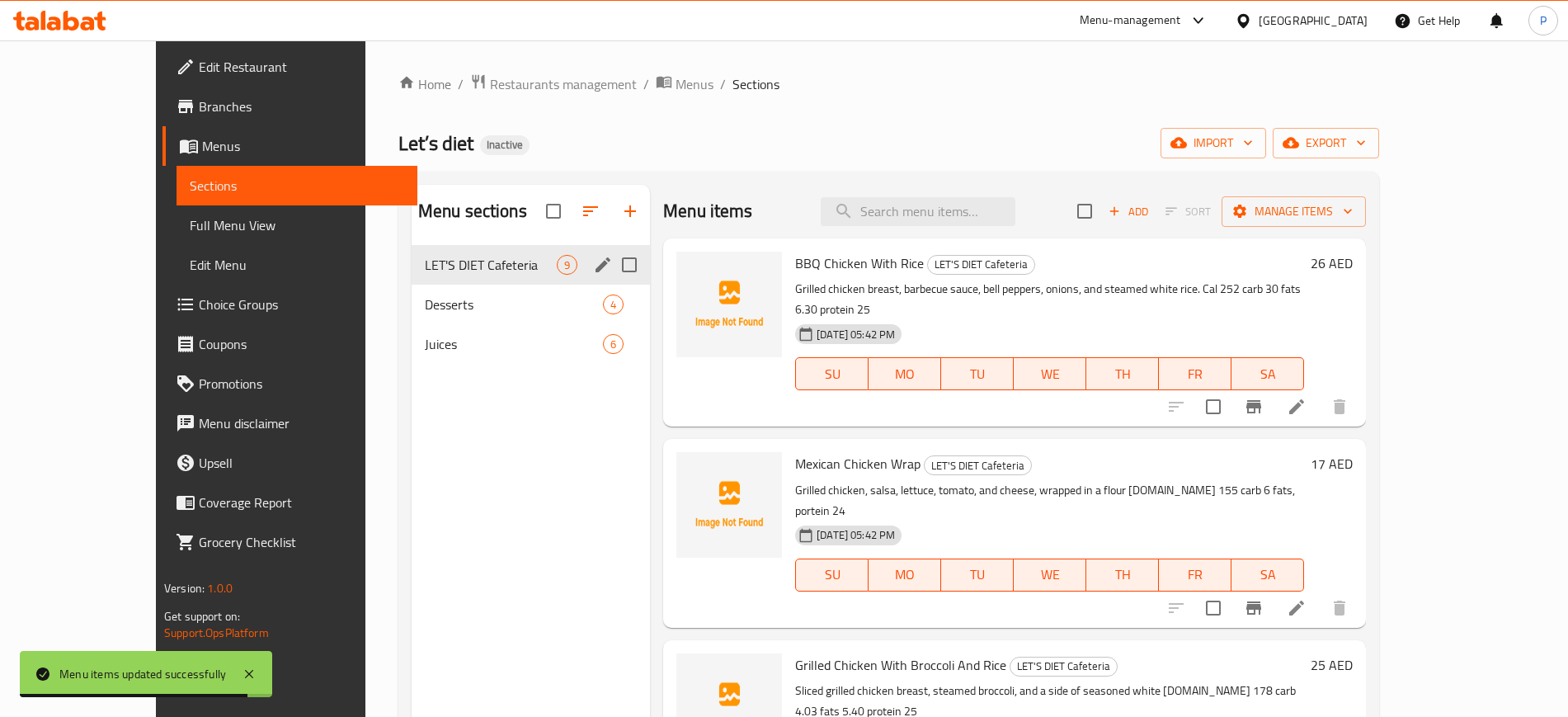
click at [478, 279] on div "LET'S DIET Cafeteria 9" at bounding box center [531, 265] width 239 height 39
click at [471, 309] on span "Desserts" at bounding box center [491, 304] width 132 height 20
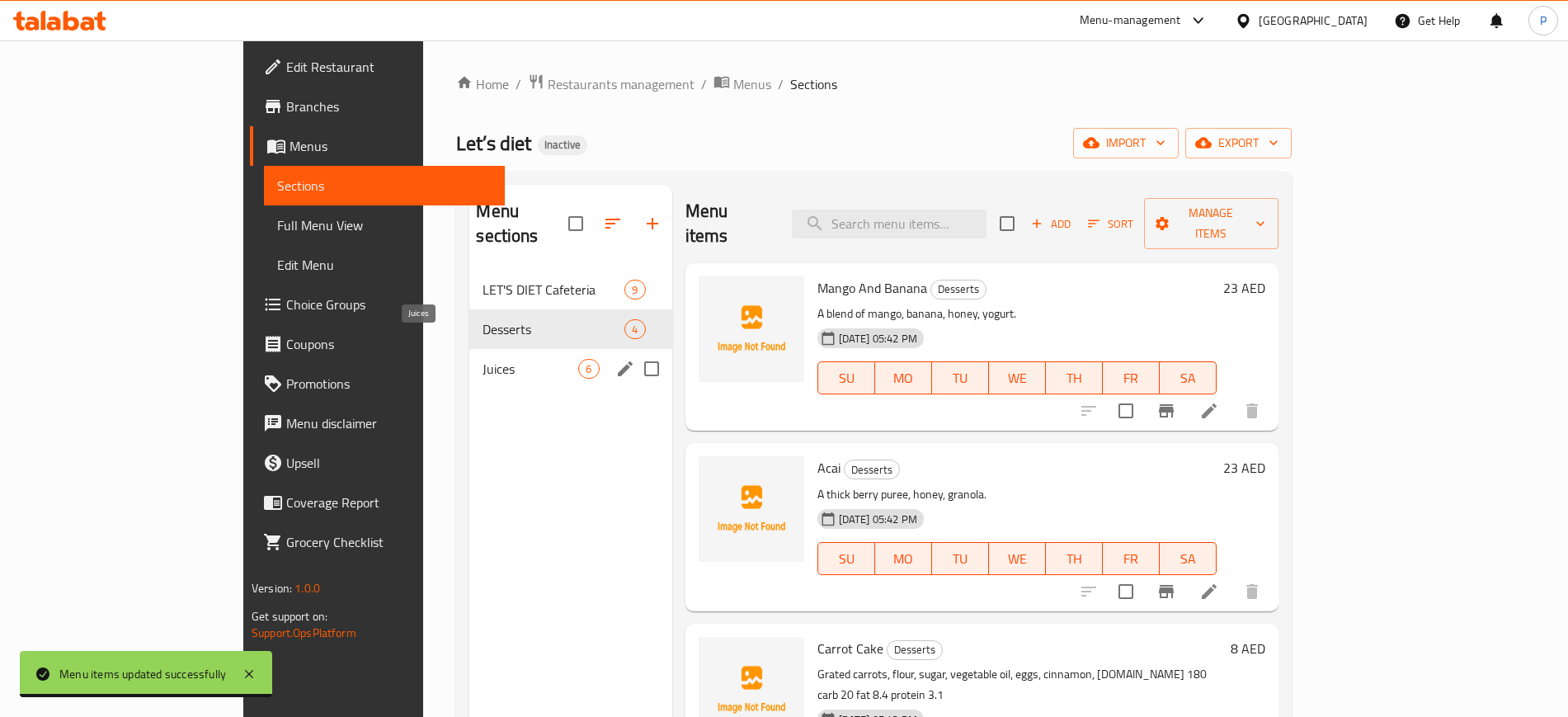
click at [482, 359] on span "Juices" at bounding box center [530, 368] width 96 height 20
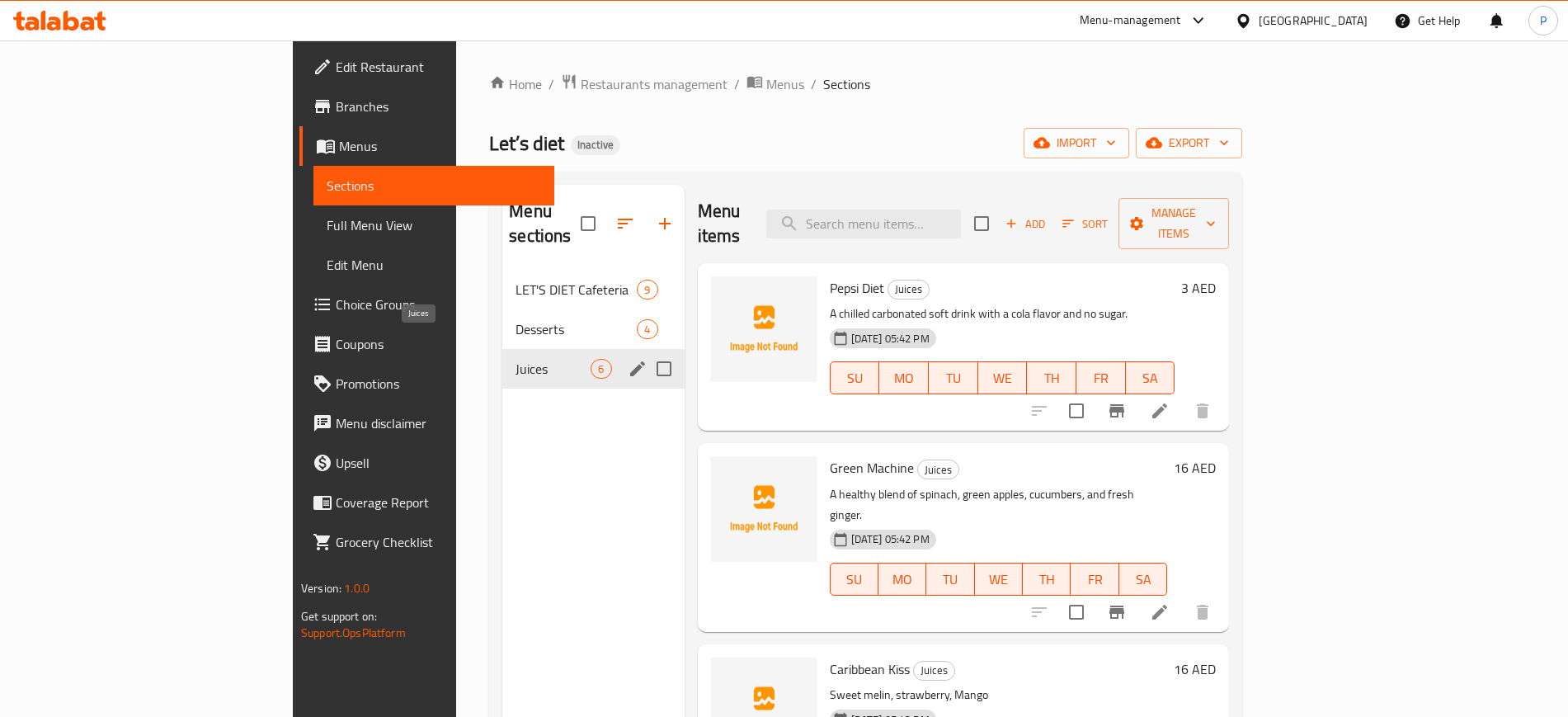
click at [515, 320] on span "Desserts" at bounding box center [575, 329] width 121 height 20
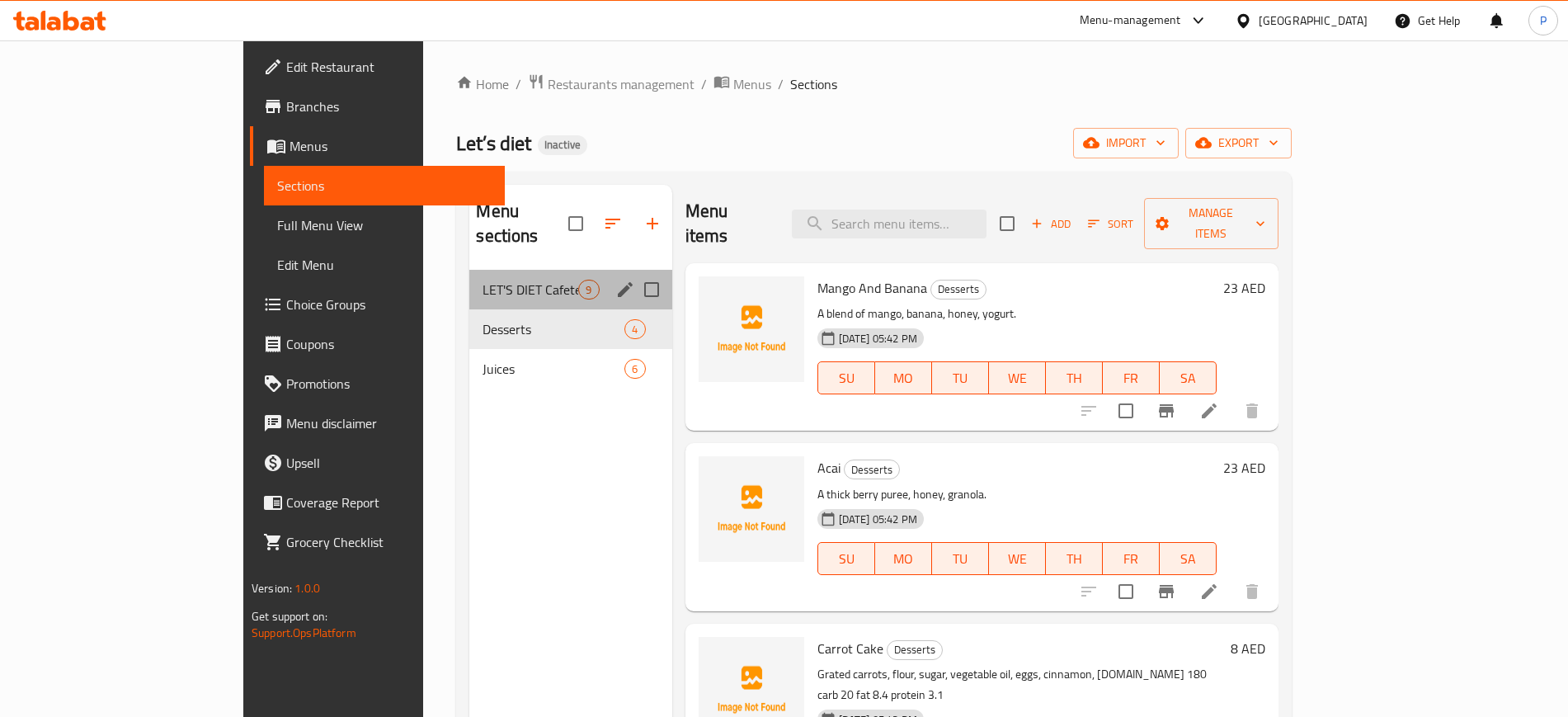
click at [503, 280] on div "LET'S DIET Cafeteria 9" at bounding box center [570, 289] width 202 height 39
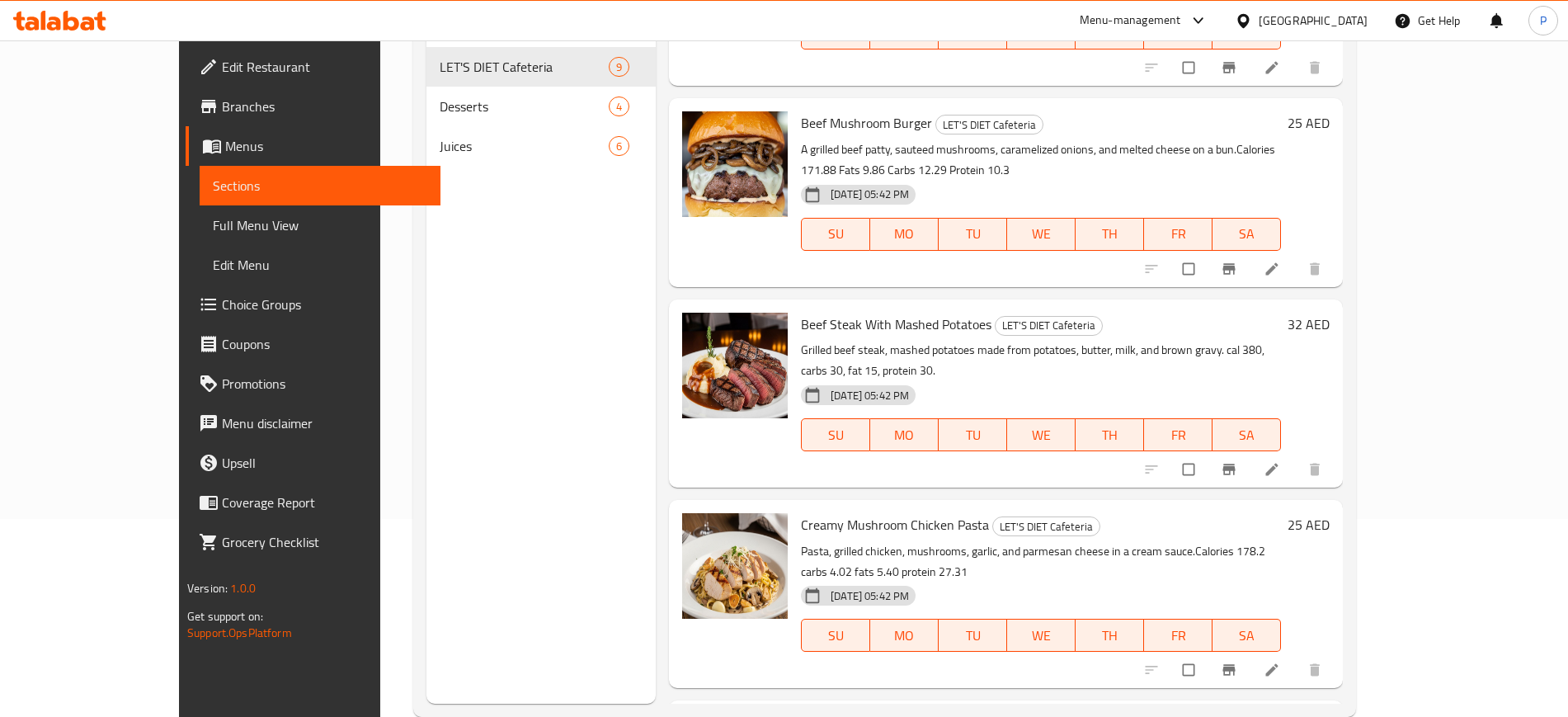
scroll to position [206, 0]
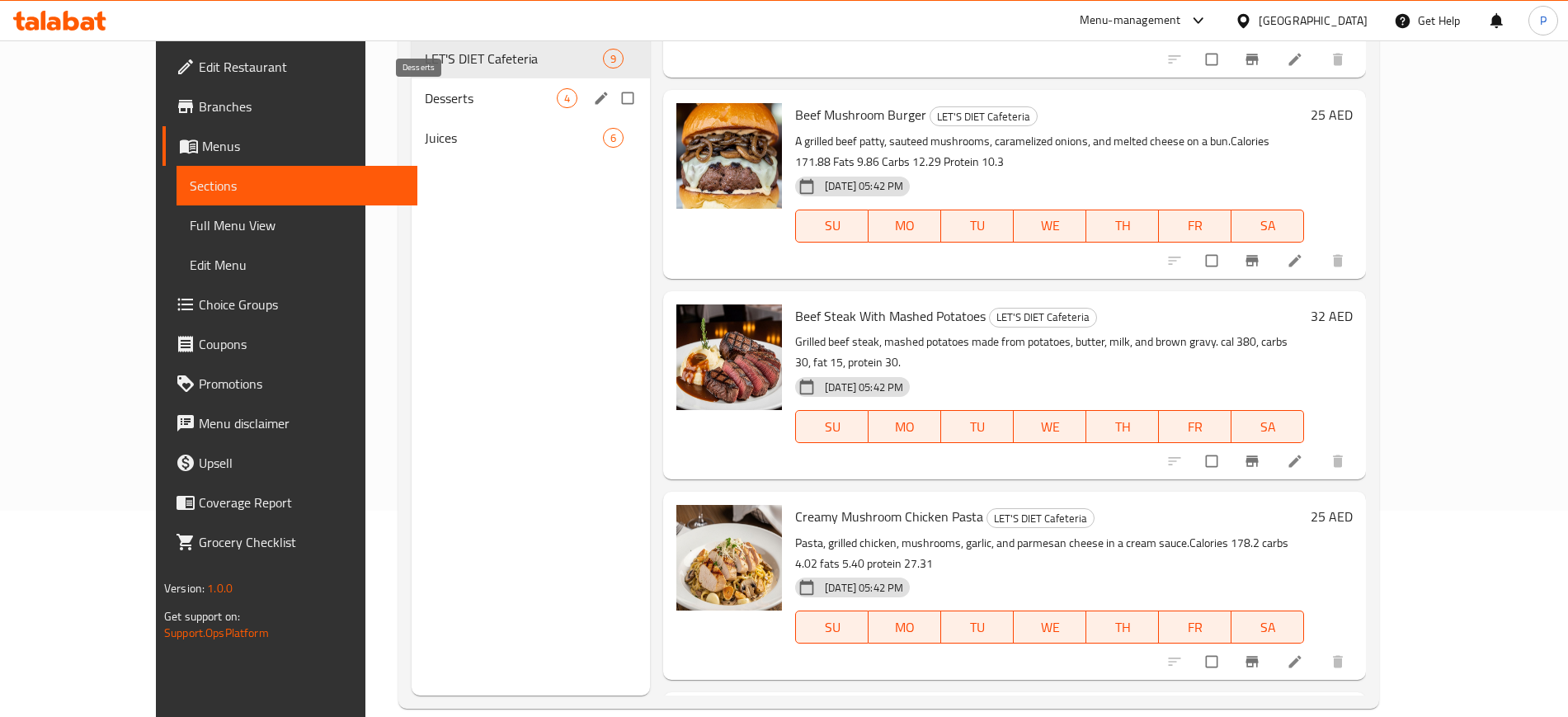
click at [443, 93] on span "Desserts" at bounding box center [491, 98] width 132 height 20
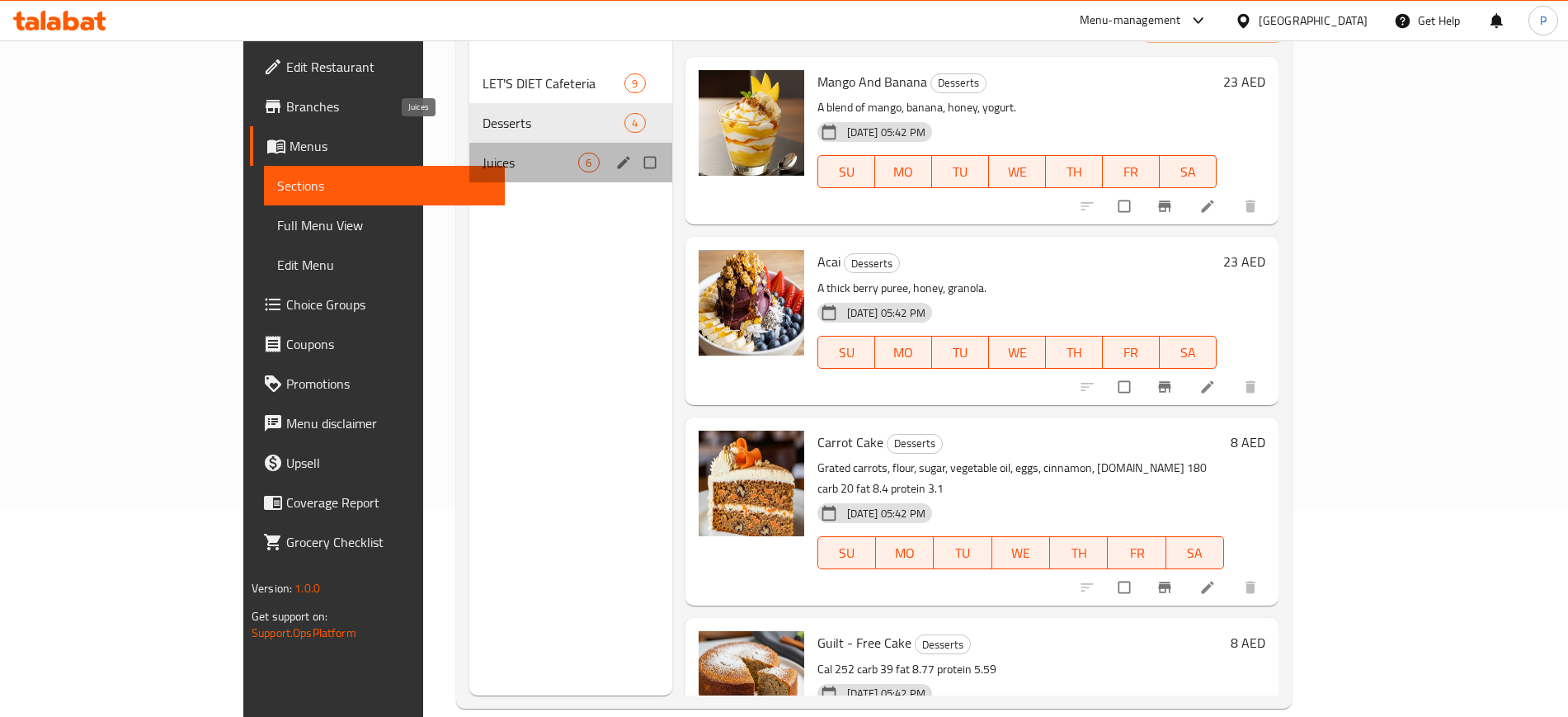
click at [482, 152] on span "Juices" at bounding box center [530, 162] width 96 height 20
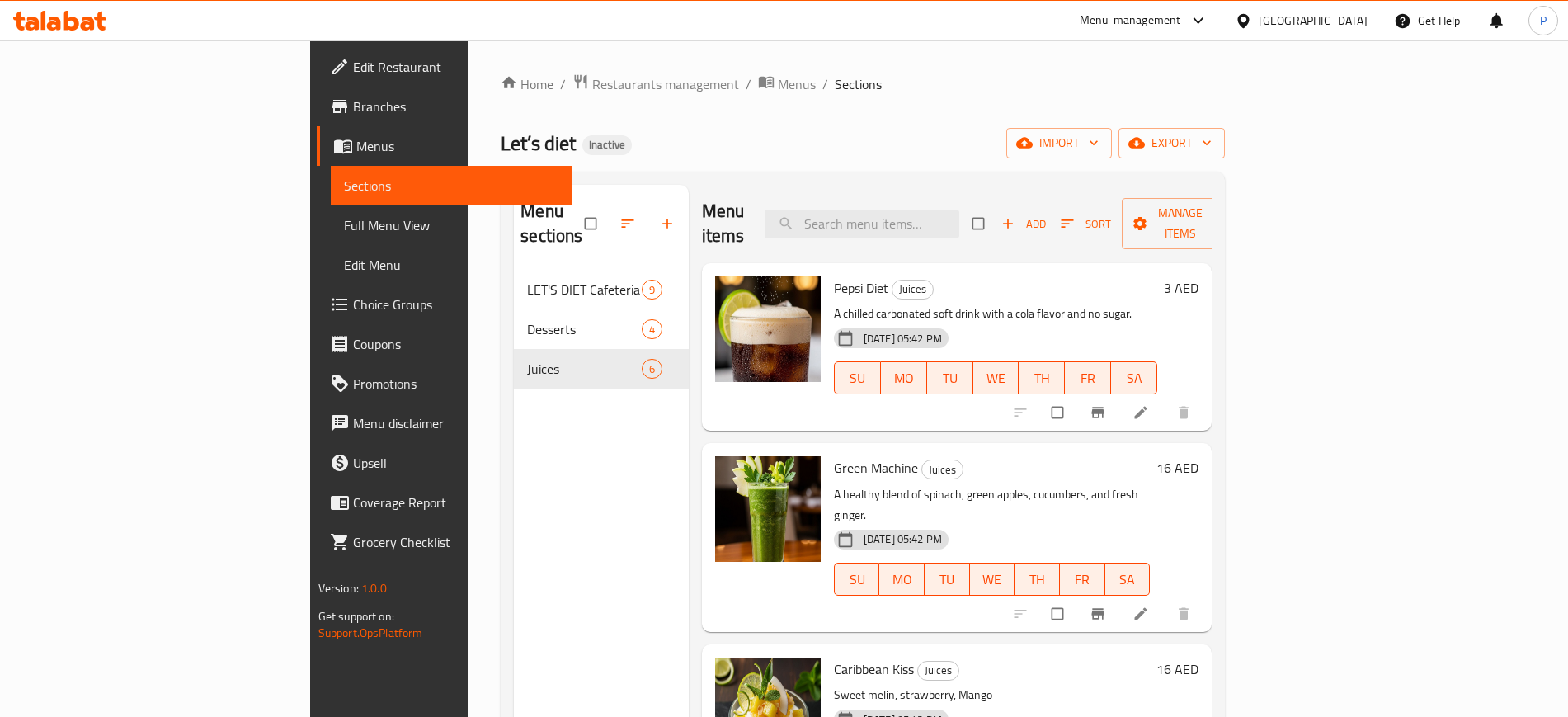
click at [344, 220] on span "Full Menu View" at bounding box center [451, 225] width 214 height 20
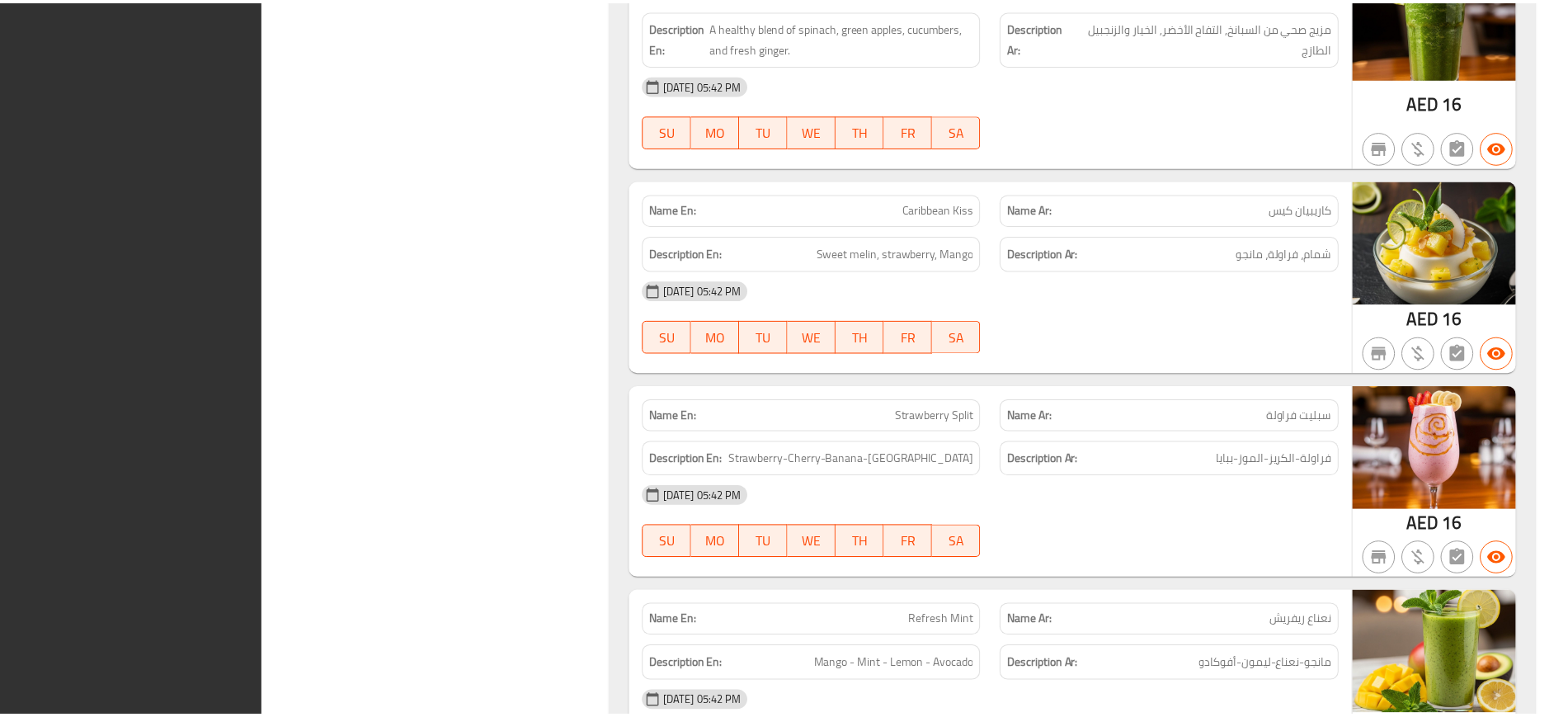
scroll to position [4155, 0]
